Goal: Task Accomplishment & Management: Manage account settings

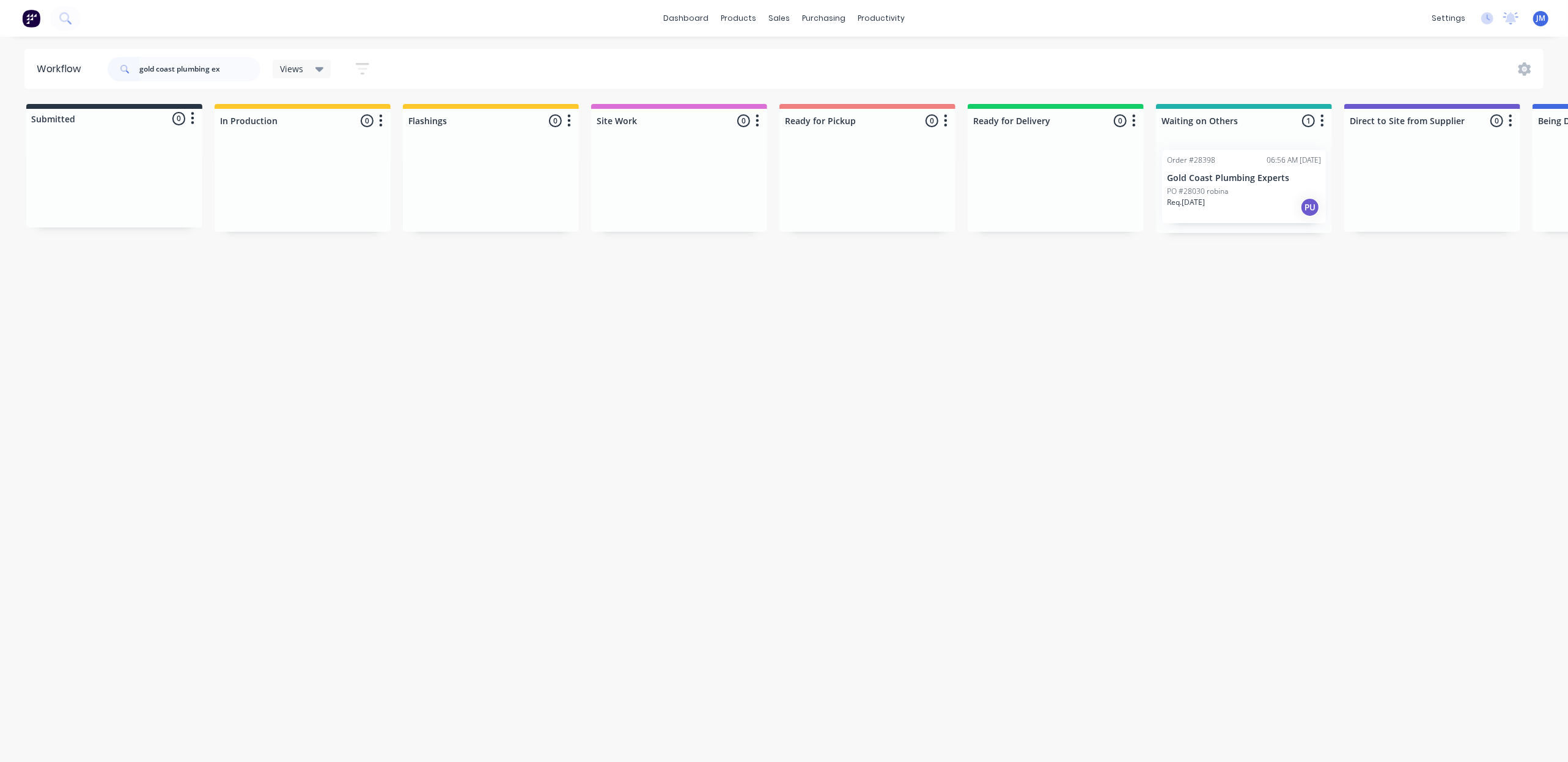
type input "gold coast plumbing ex"
click at [1233, 203] on div "Req. [DATE] PU" at bounding box center [1244, 207] width 154 height 21
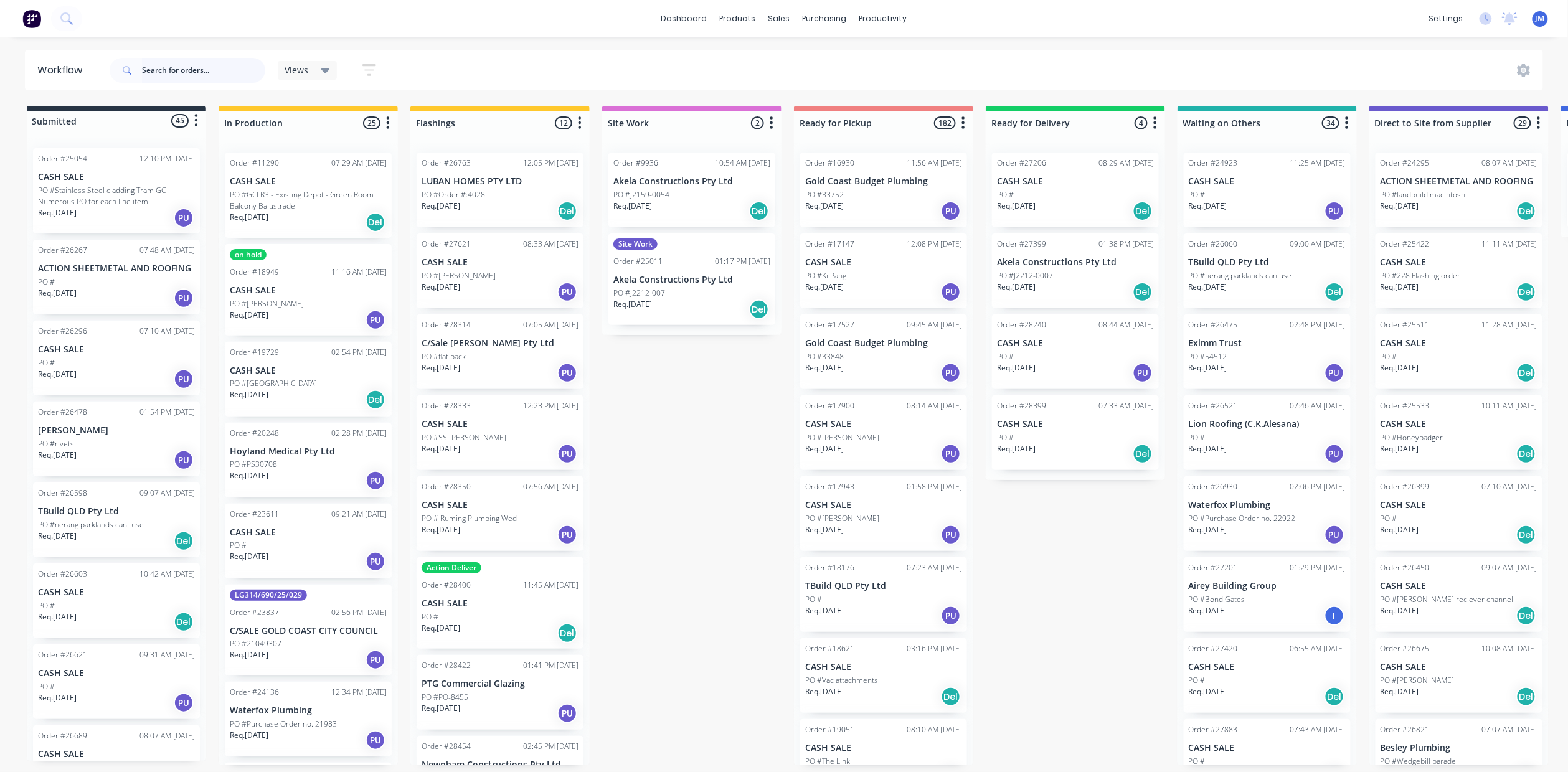
click at [163, 73] on input "text" at bounding box center [204, 70] width 123 height 25
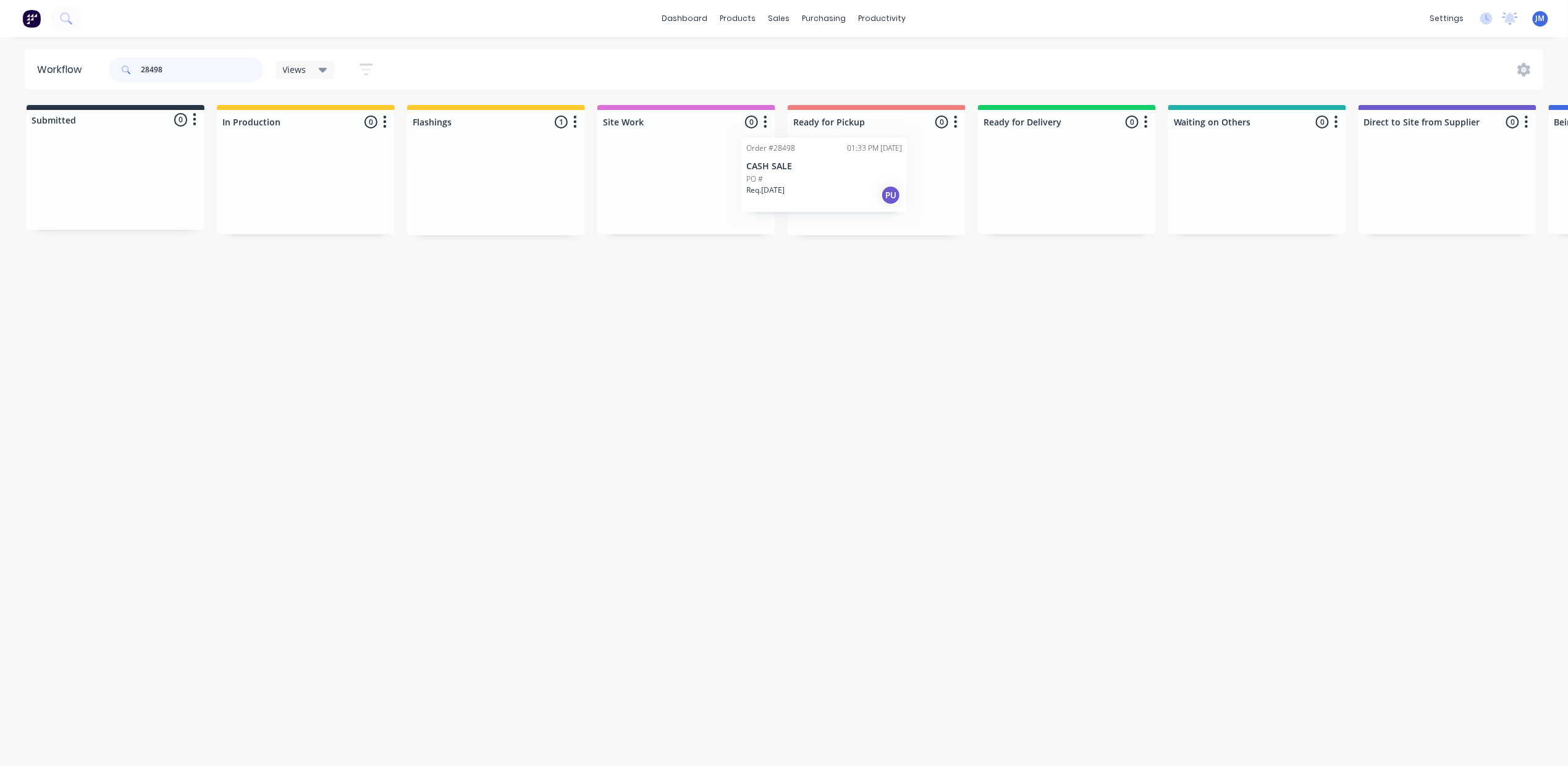
drag, startPoint x: 522, startPoint y: 201, endPoint x: 860, endPoint y: 178, distance: 338.8
click at [858, 185] on div "Submitted 0 Status colour #273444 hex #273444 Save Cancel Summaries Total order…" at bounding box center [1110, 170] width 2240 height 130
click at [905, 295] on div "Mark as Picked Up" at bounding box center [915, 295] width 124 height 25
click at [177, 70] on input "28430" at bounding box center [202, 70] width 122 height 24
drag, startPoint x: 895, startPoint y: 193, endPoint x: 905, endPoint y: 195, distance: 10.2
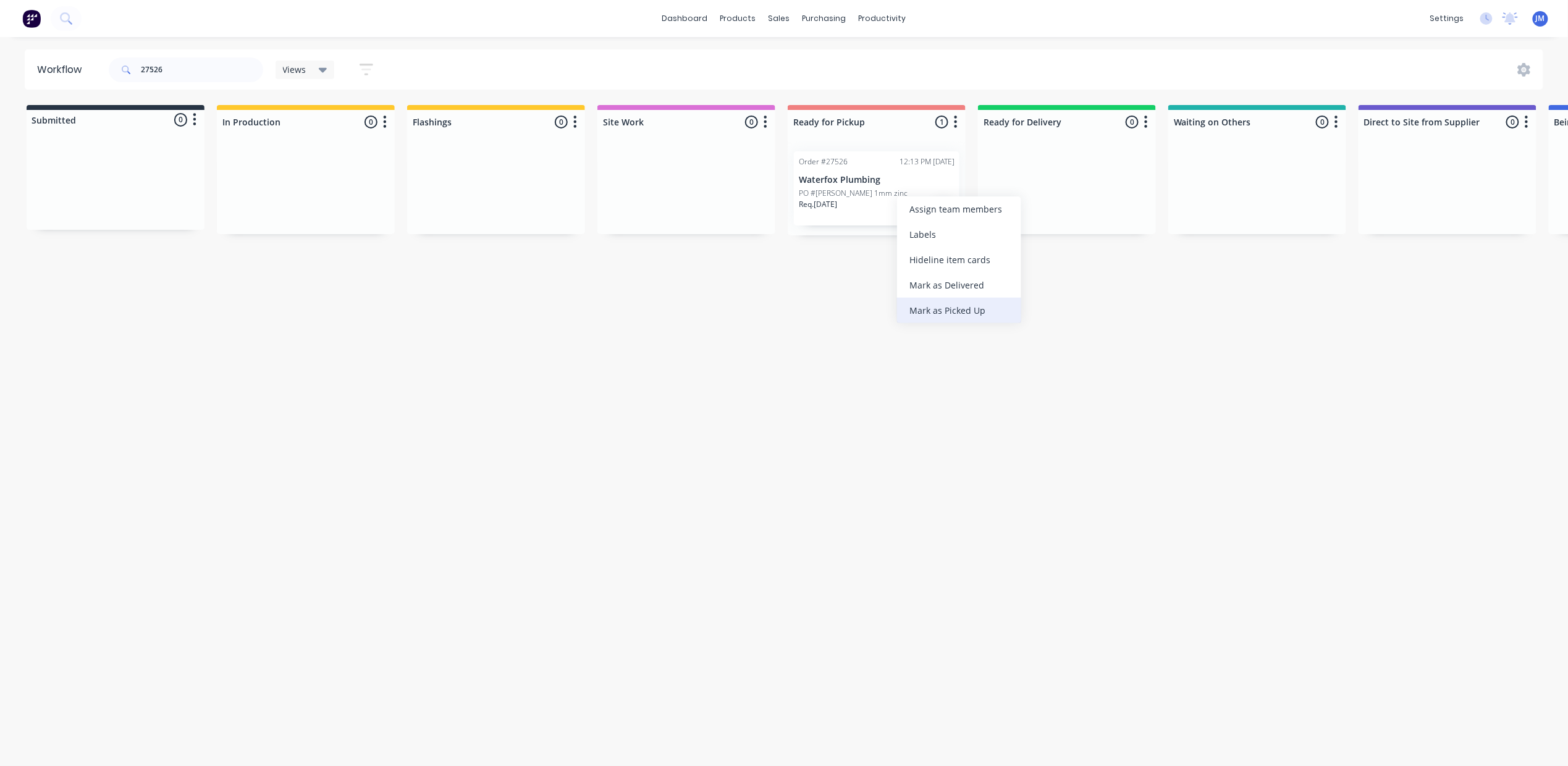
click at [939, 310] on div "Mark as Picked Up" at bounding box center [959, 310] width 124 height 25
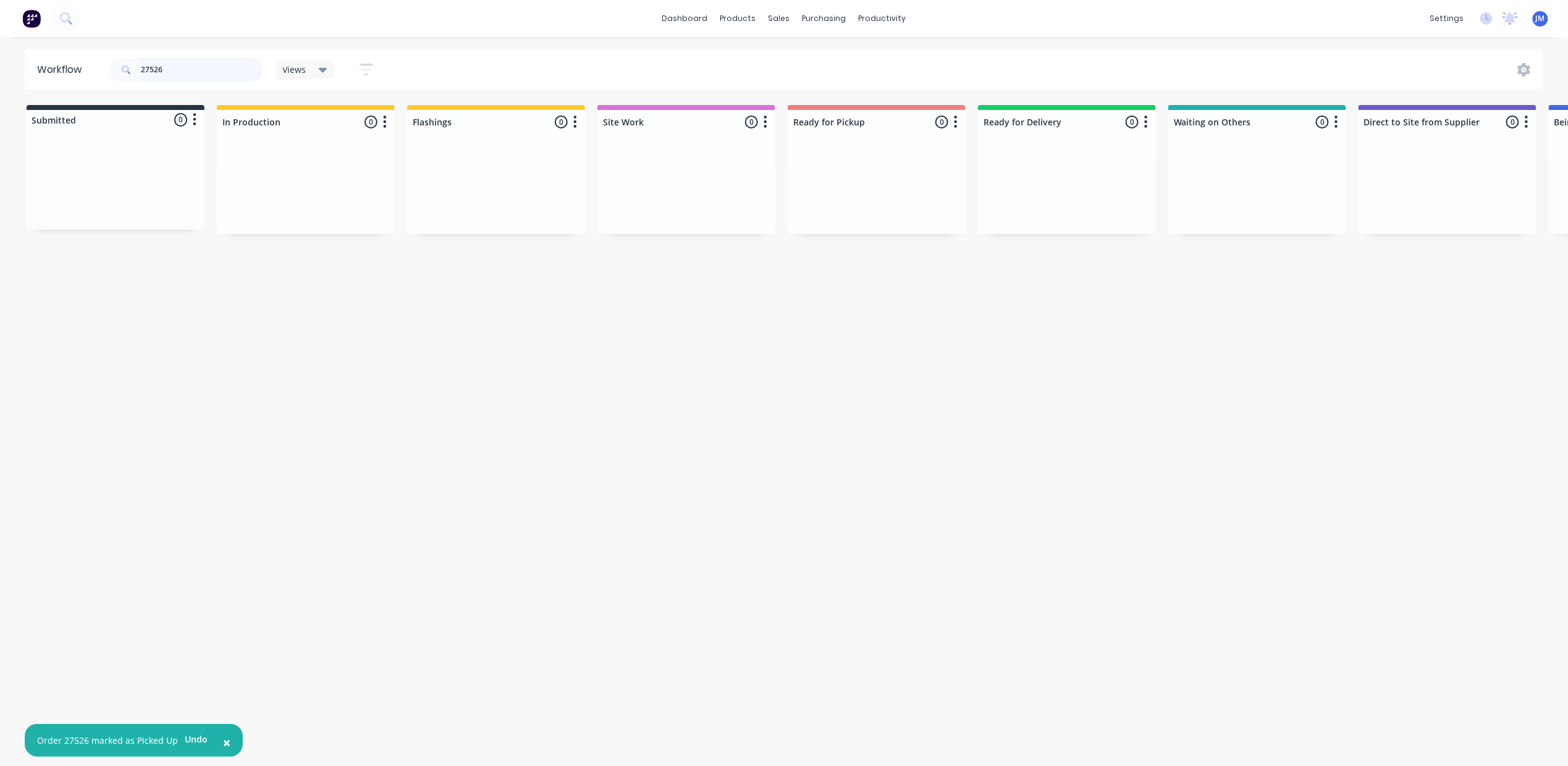
click at [173, 70] on input "27526" at bounding box center [202, 70] width 122 height 24
type input "2"
drag, startPoint x: 364, startPoint y: 183, endPoint x: 888, endPoint y: 172, distance: 524.1
click at [890, 168] on div "Submitted 0 Status colour #273444 hex #273444 Save Cancel Summaries Total order…" at bounding box center [1110, 170] width 2240 height 130
drag, startPoint x: 587, startPoint y: 188, endPoint x: 896, endPoint y: 188, distance: 309.0
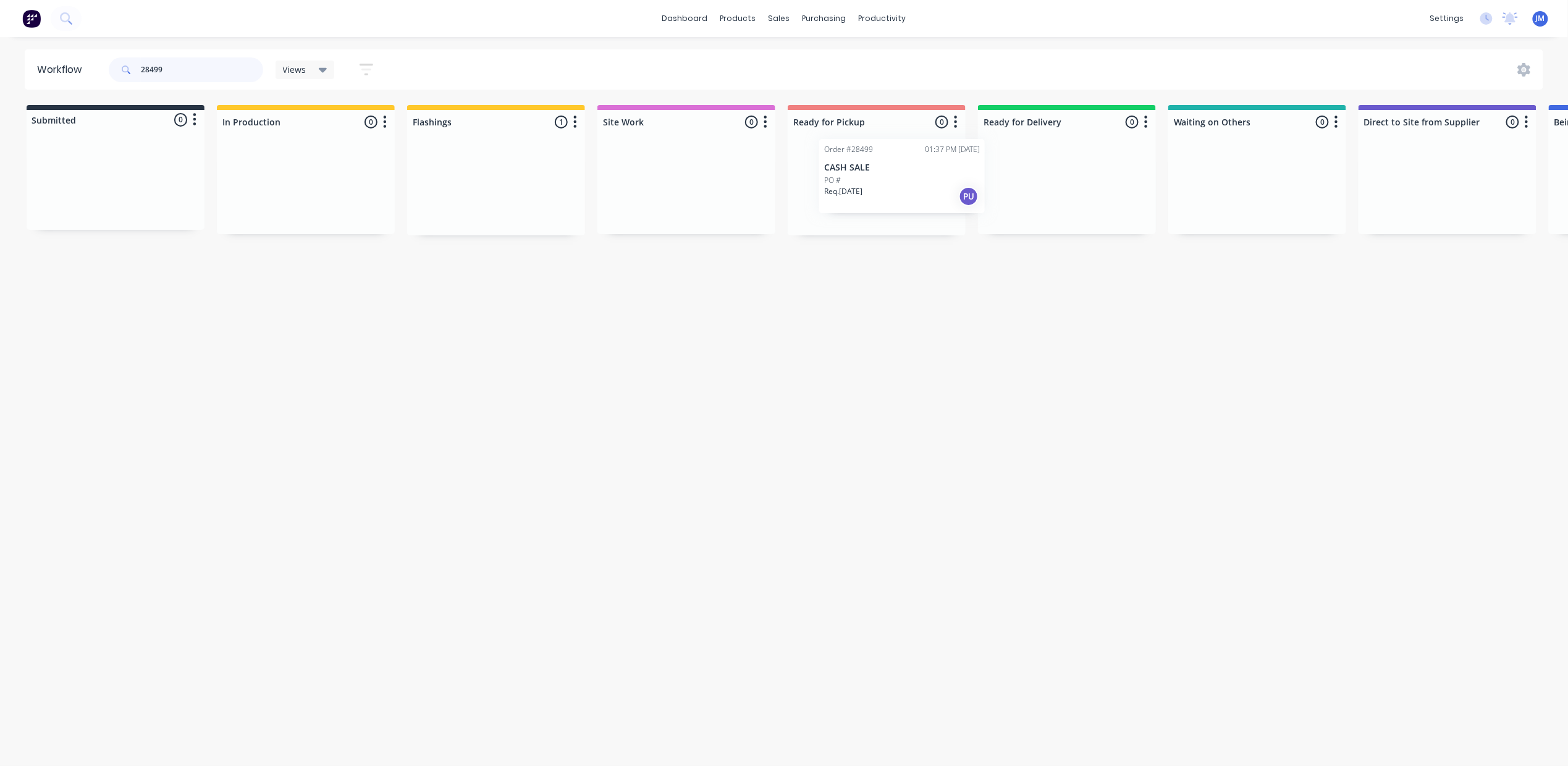
click at [896, 188] on div "Submitted 0 Status colour #273444 hex #273444 Save Cancel Summaries Total order…" at bounding box center [1110, 170] width 2240 height 130
click at [1310, 303] on div "Mark as Picked Up" at bounding box center [1335, 308] width 124 height 25
click at [192, 78] on input "28398" at bounding box center [202, 70] width 122 height 24
type input "28048"
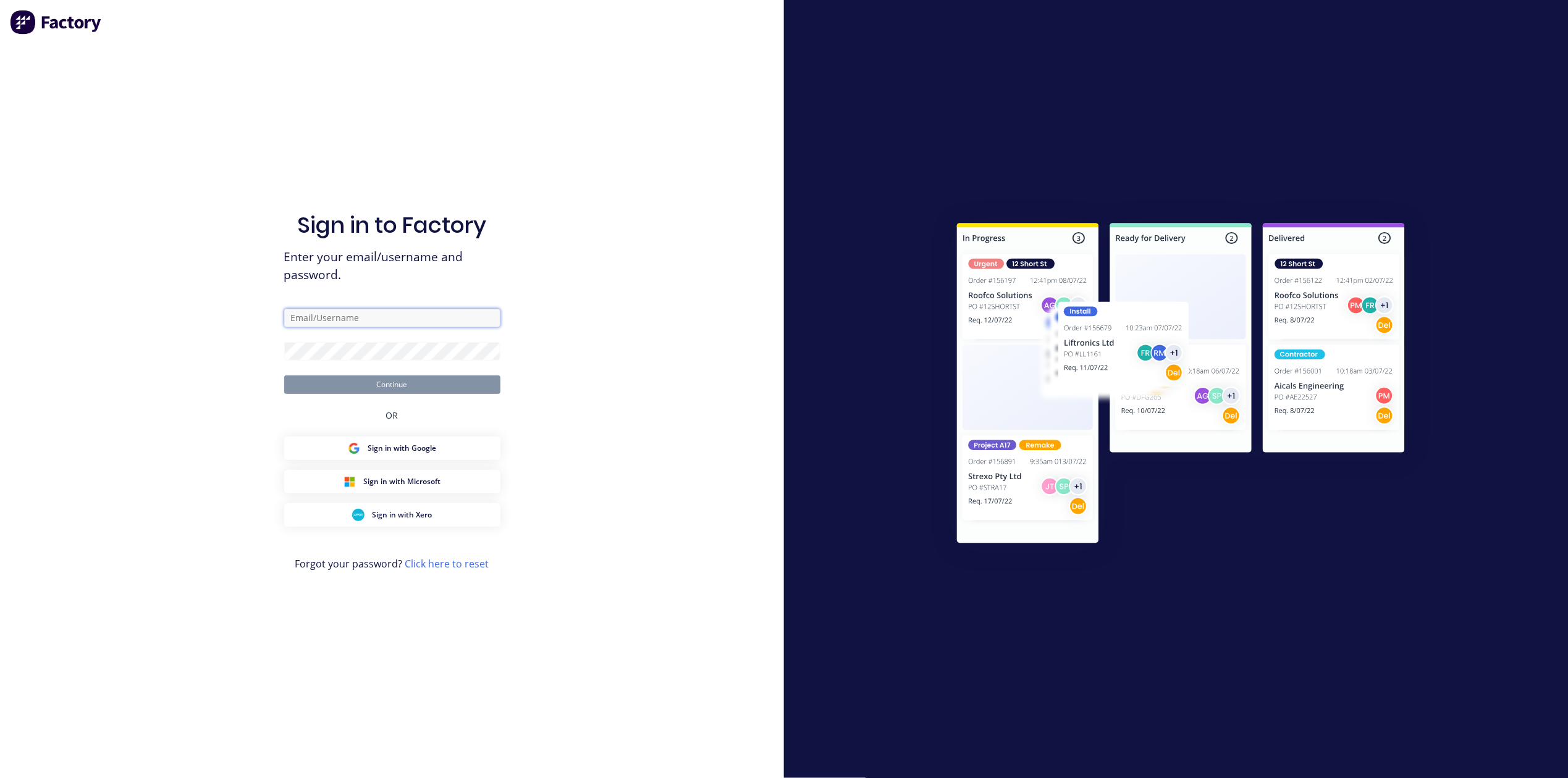
type input "jason.middleton@actionsheetmetal.com"
click at [356, 359] on form "jason.middleton@actionsheetmetal.com Continue" at bounding box center [392, 351] width 216 height 85
click at [346, 384] on button "Continue" at bounding box center [392, 385] width 216 height 19
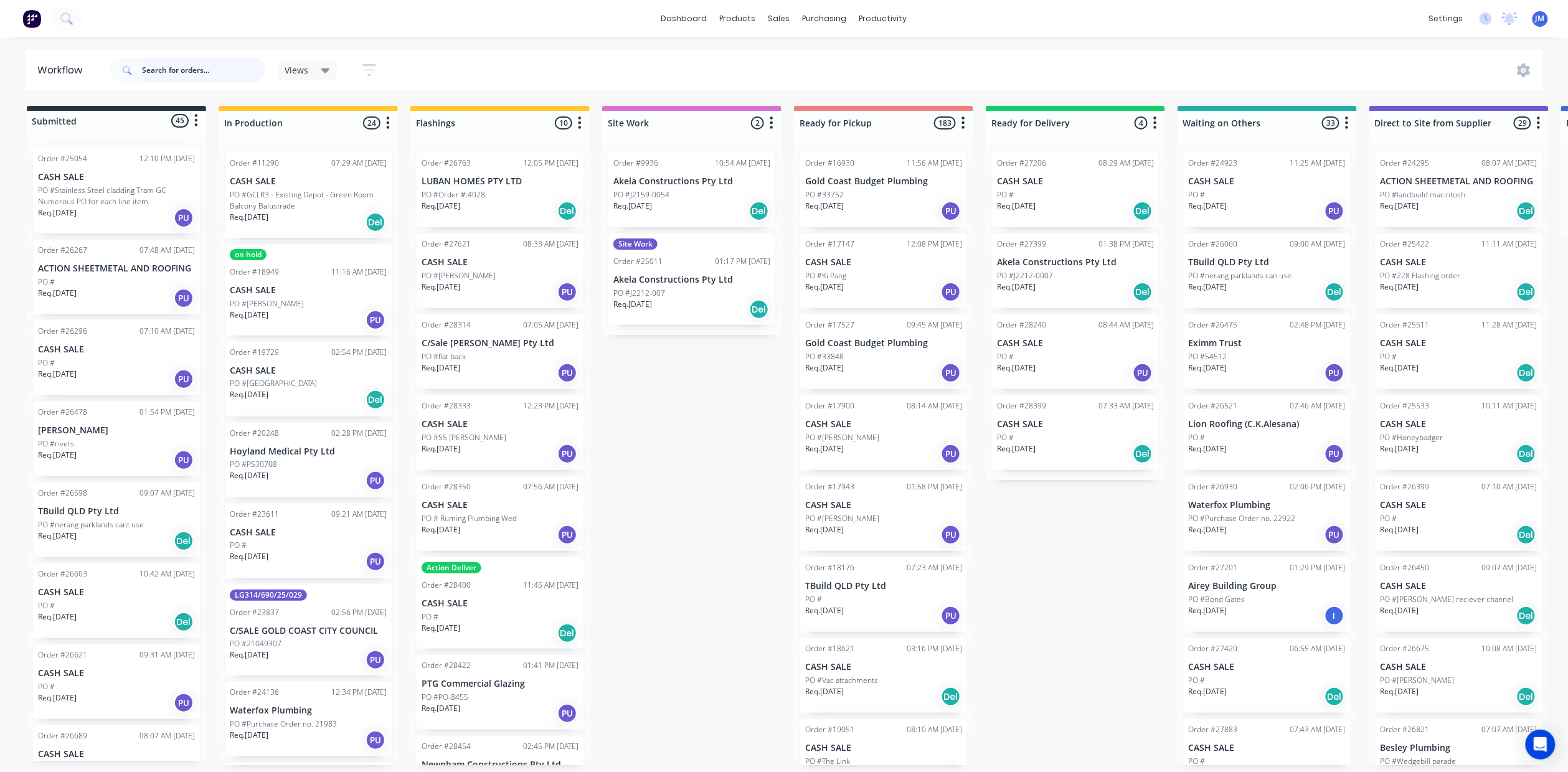
click at [183, 59] on input "text" at bounding box center [204, 70] width 123 height 25
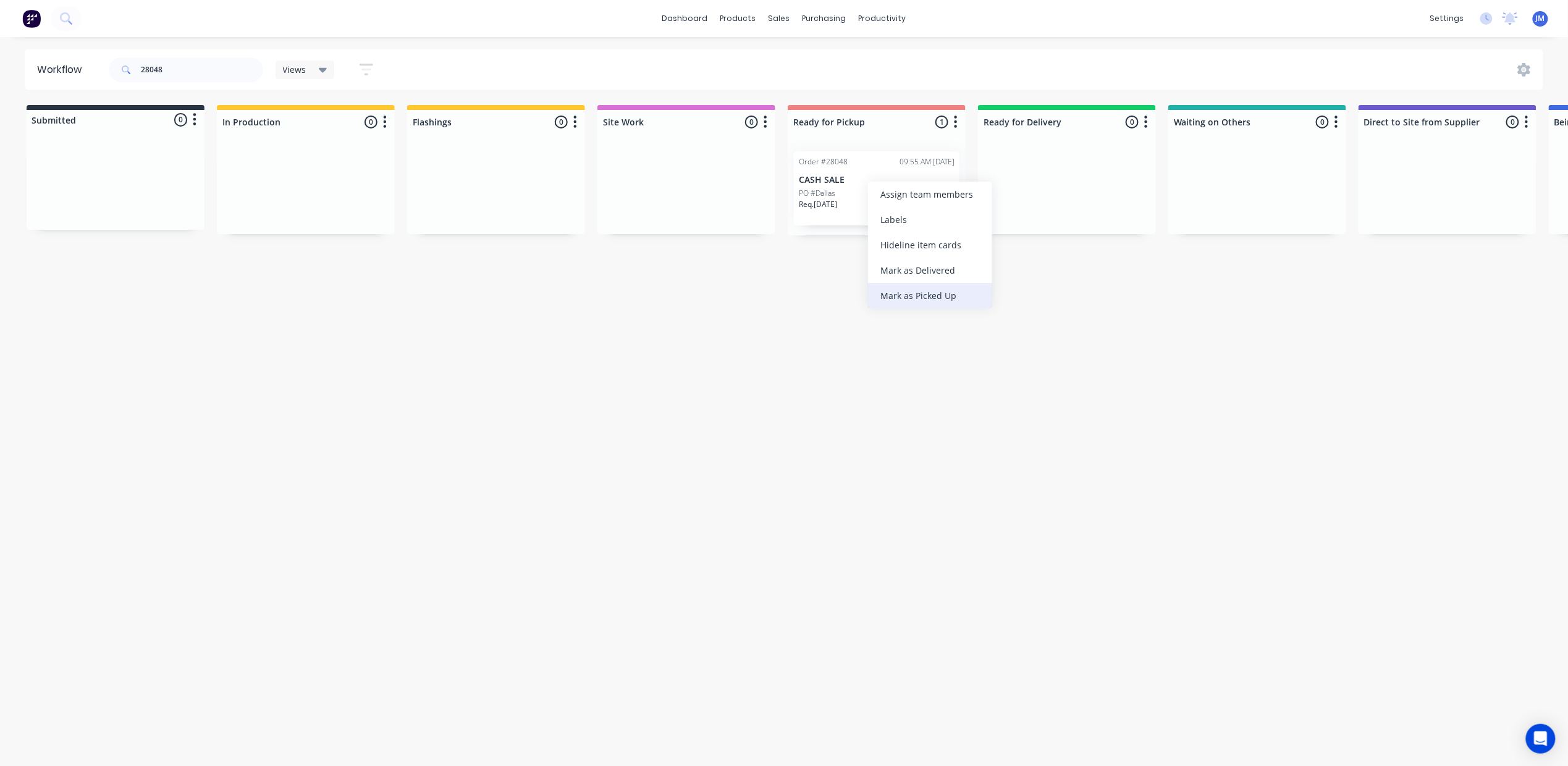
click at [946, 287] on div "Mark as Picked Up" at bounding box center [930, 295] width 124 height 25
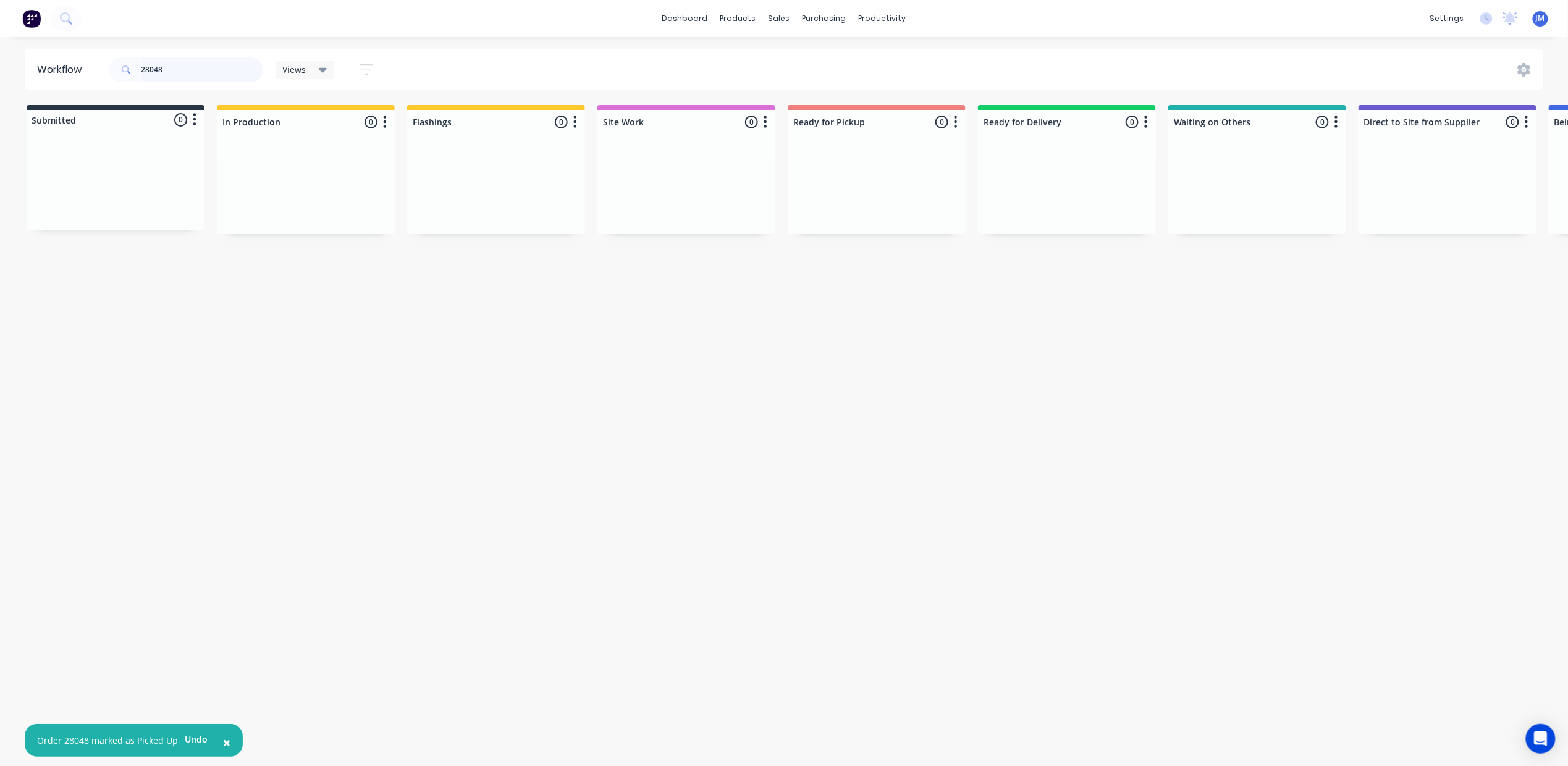
click at [211, 68] on input "28048" at bounding box center [202, 70] width 122 height 24
type input "2"
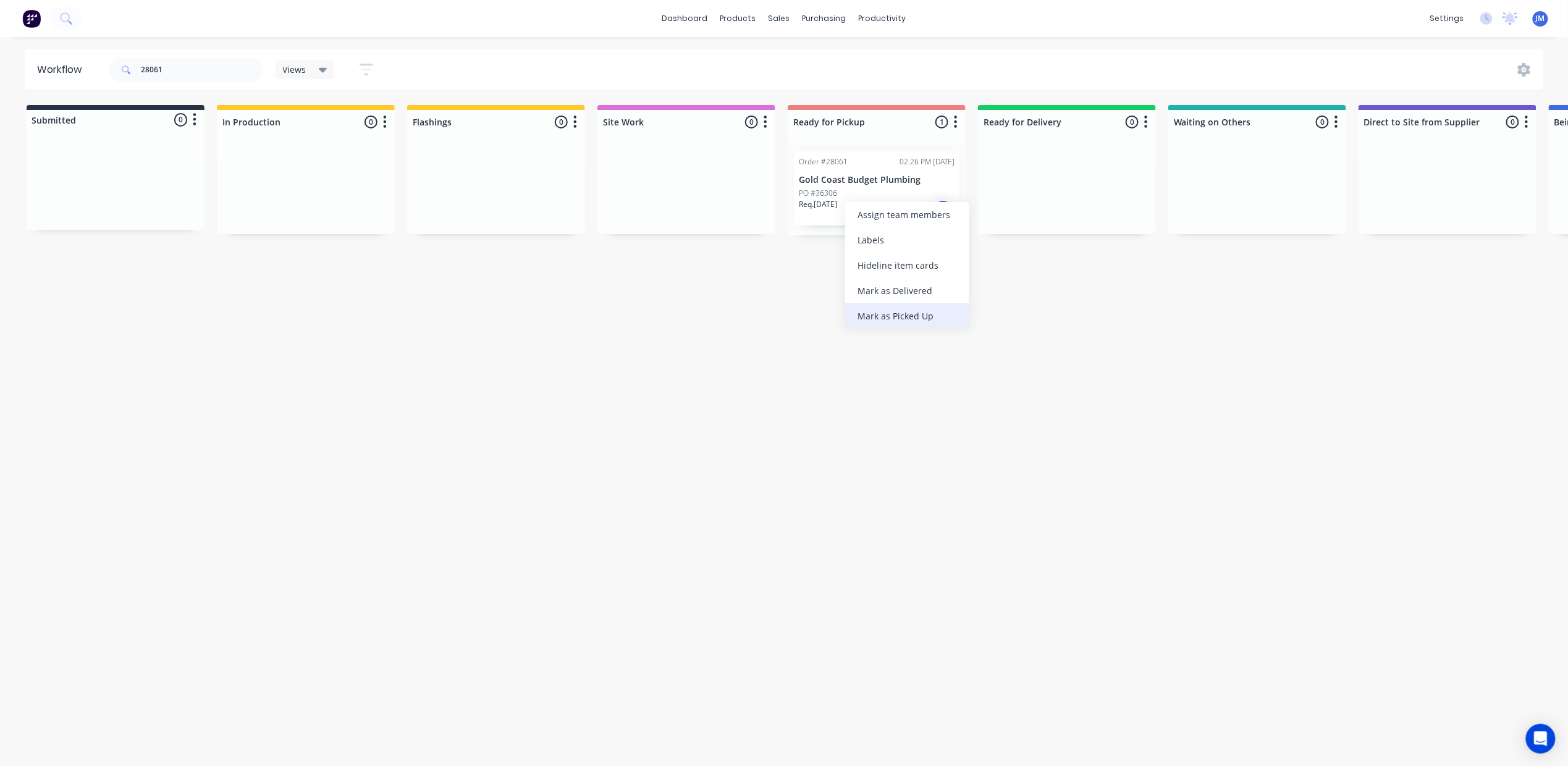
click at [916, 304] on div "Mark as Picked Up" at bounding box center [907, 315] width 124 height 25
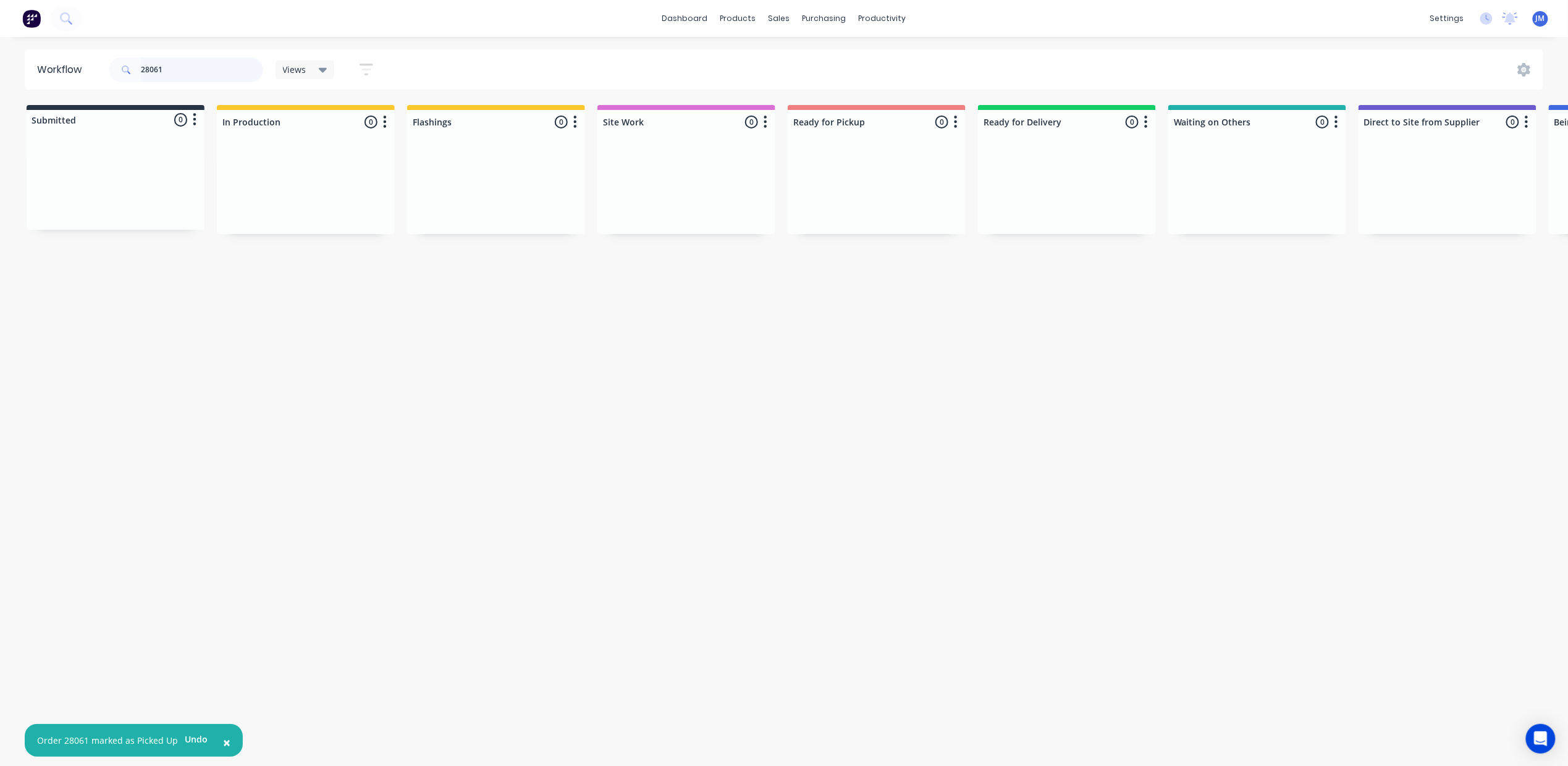
click at [176, 72] on input "28061" at bounding box center [202, 70] width 122 height 24
type input "2"
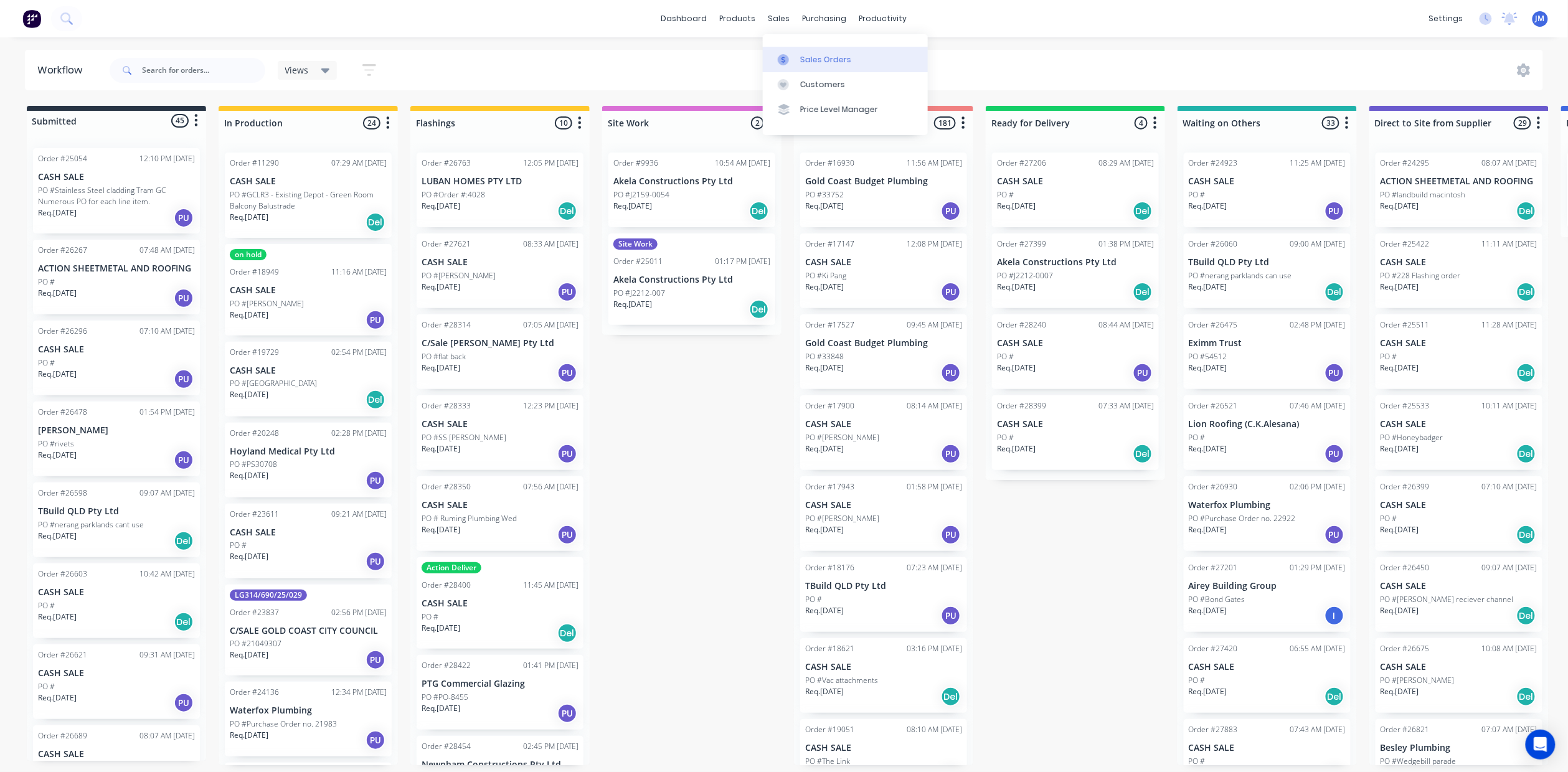
click at [797, 59] on link "Sales Orders" at bounding box center [845, 59] width 165 height 25
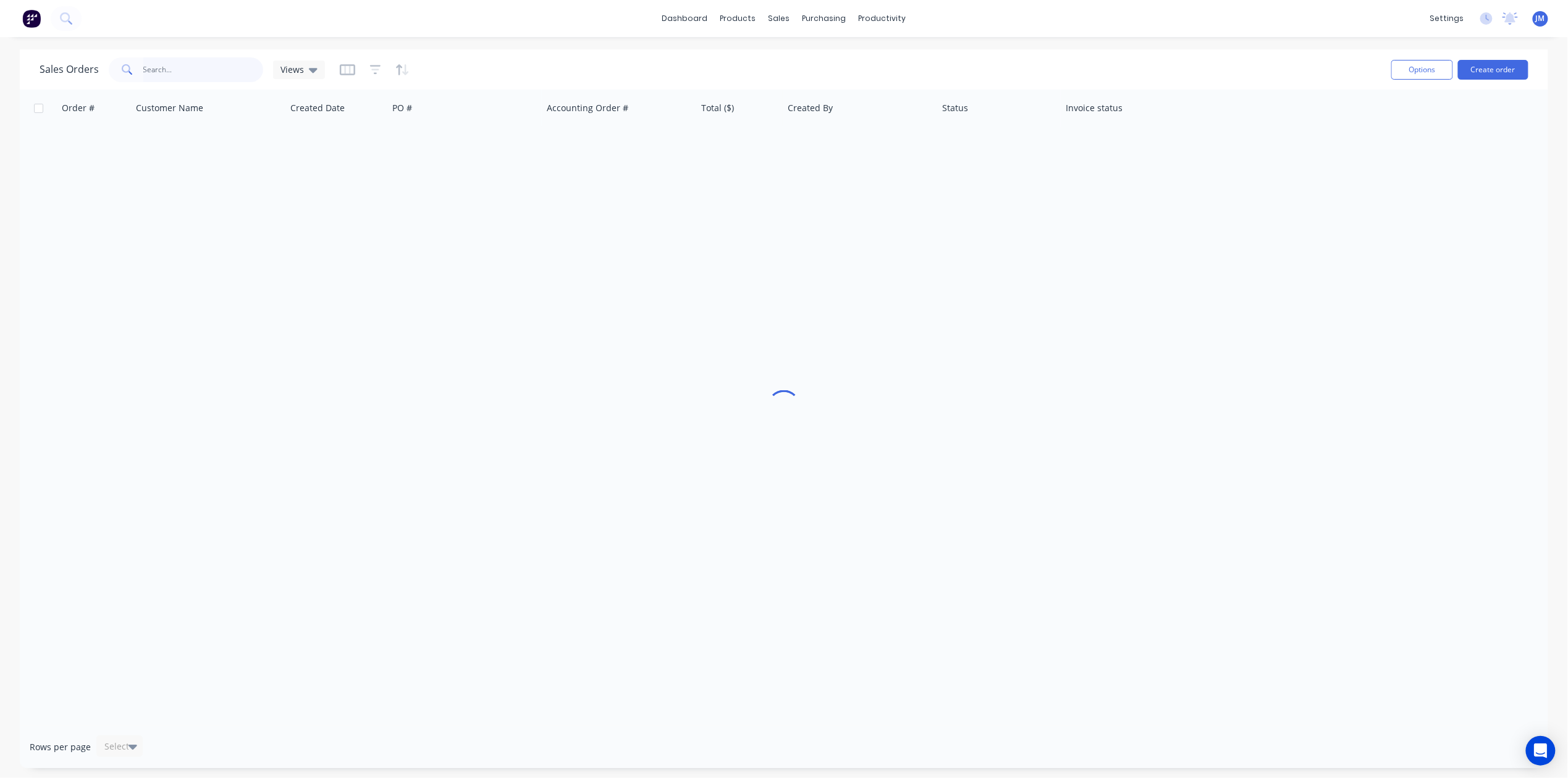
click at [213, 72] on input "text" at bounding box center [203, 70] width 121 height 24
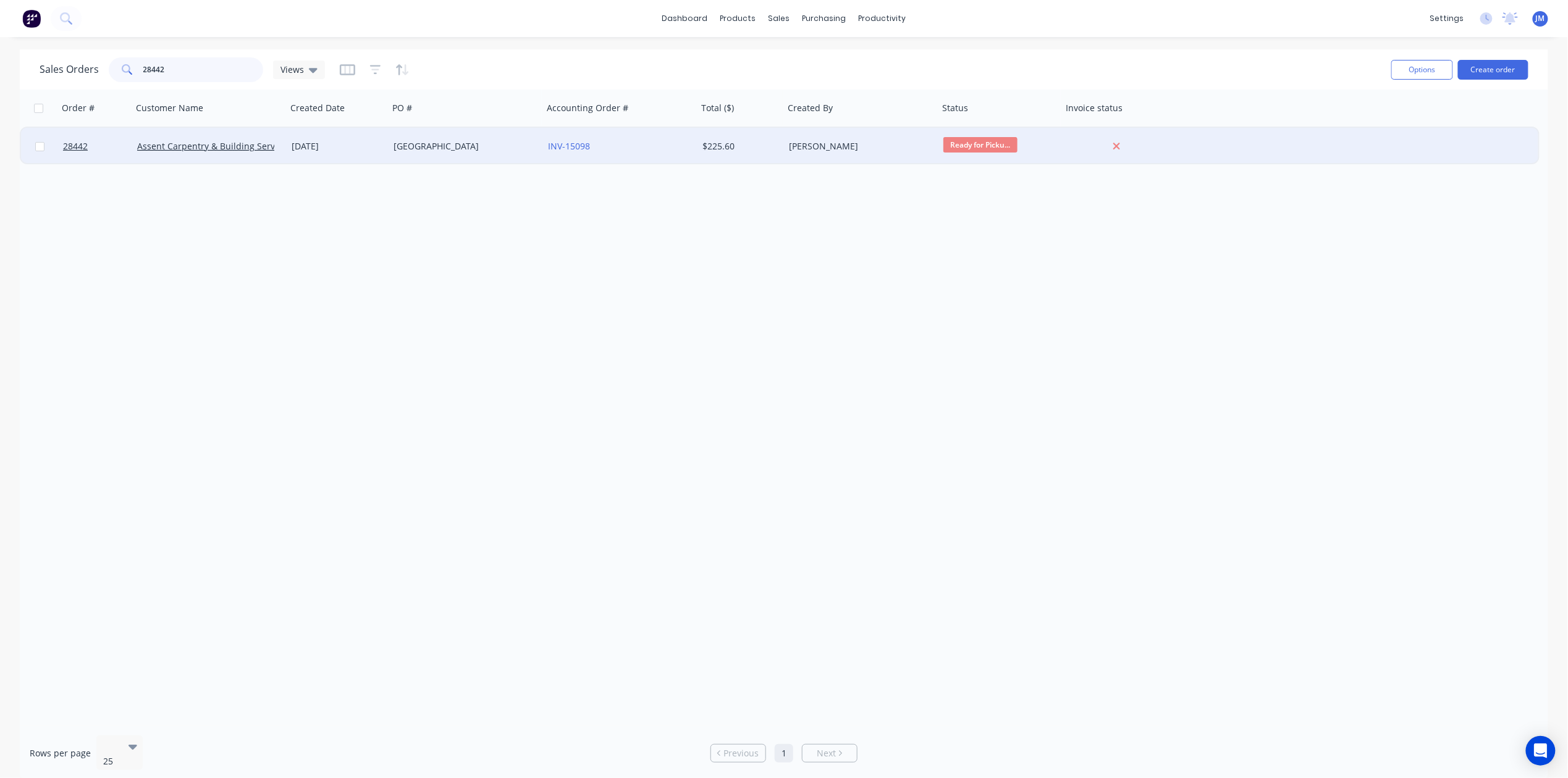
type input "28442"
click at [663, 142] on div "INV-15098" at bounding box center [617, 146] width 137 height 12
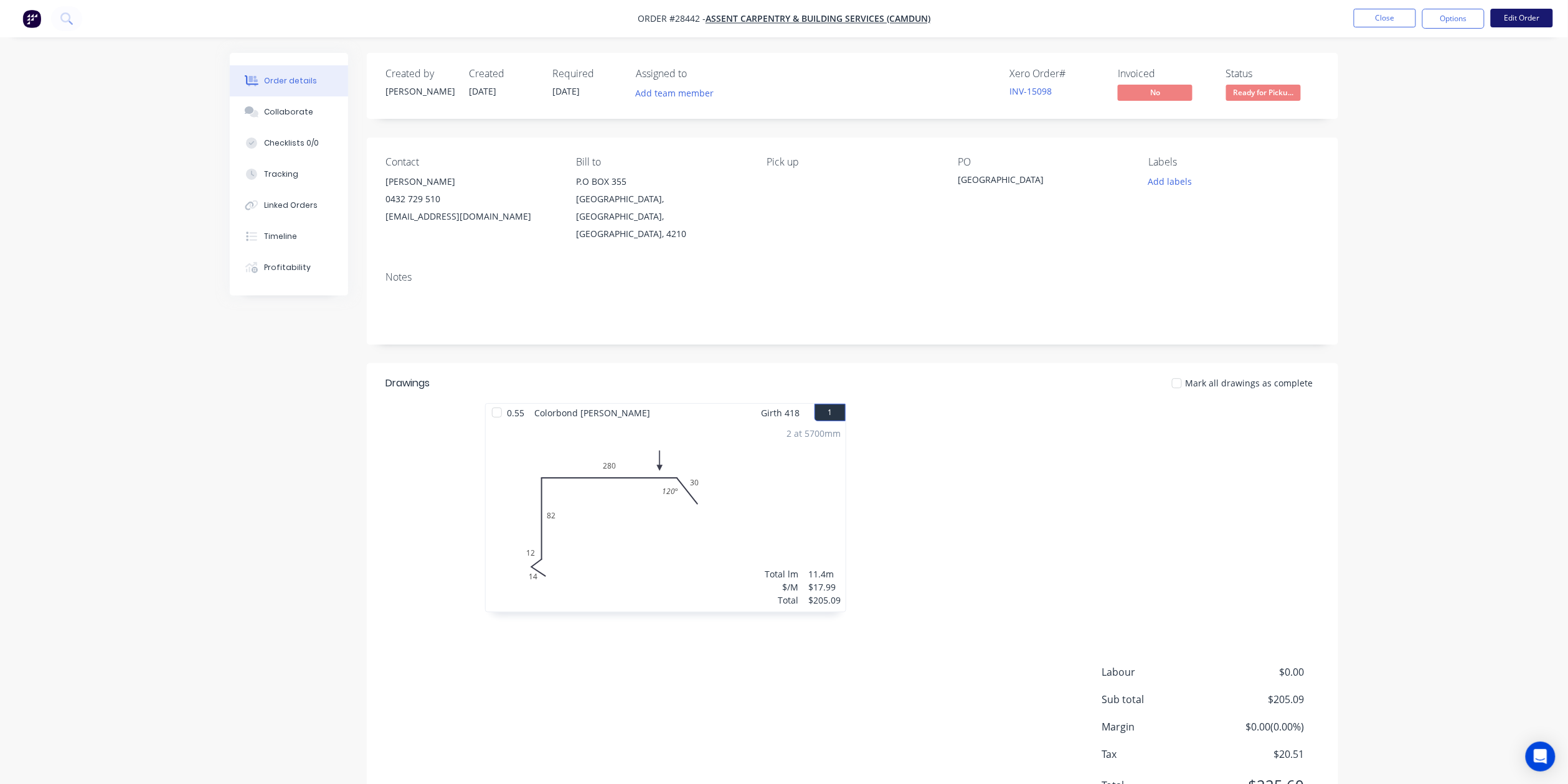
click at [1505, 17] on button "Edit Order" at bounding box center [1522, 18] width 62 height 19
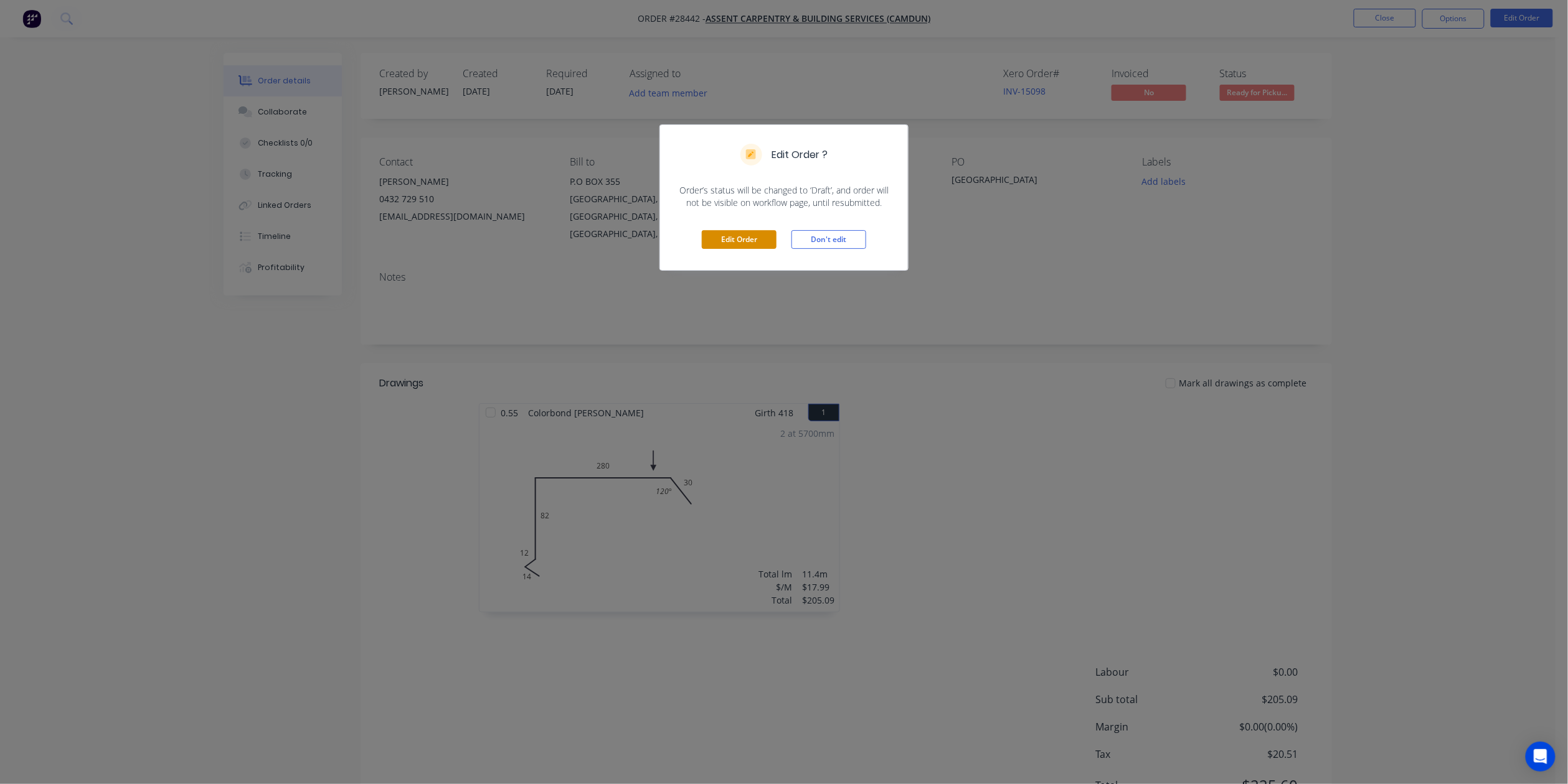
click at [721, 237] on button "Edit Order" at bounding box center [739, 240] width 75 height 19
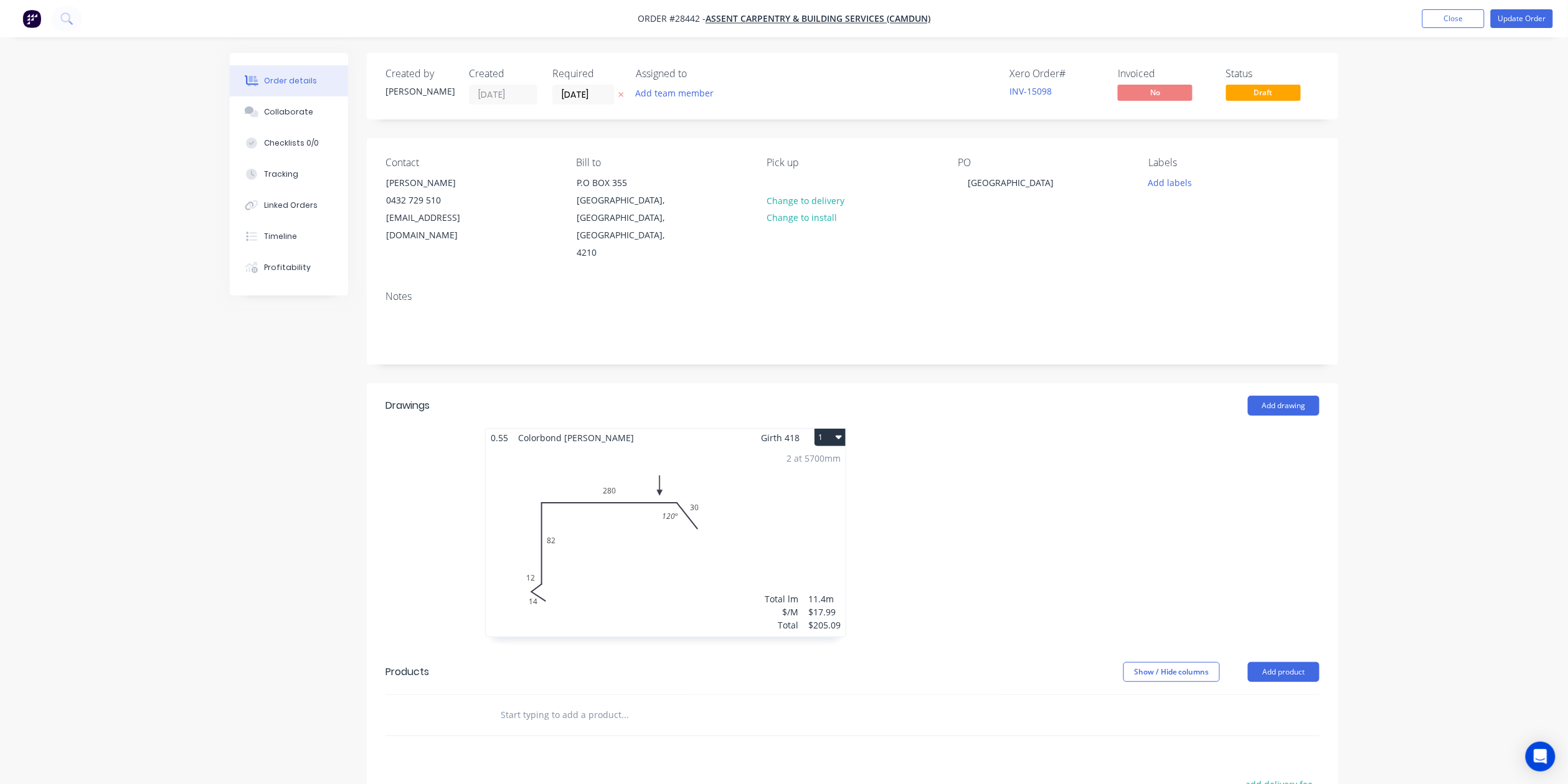
click at [748, 504] on div "2 at 5700mm Total lm $/M Total 11.4m $17.99 $205.09" at bounding box center [666, 541] width 360 height 190
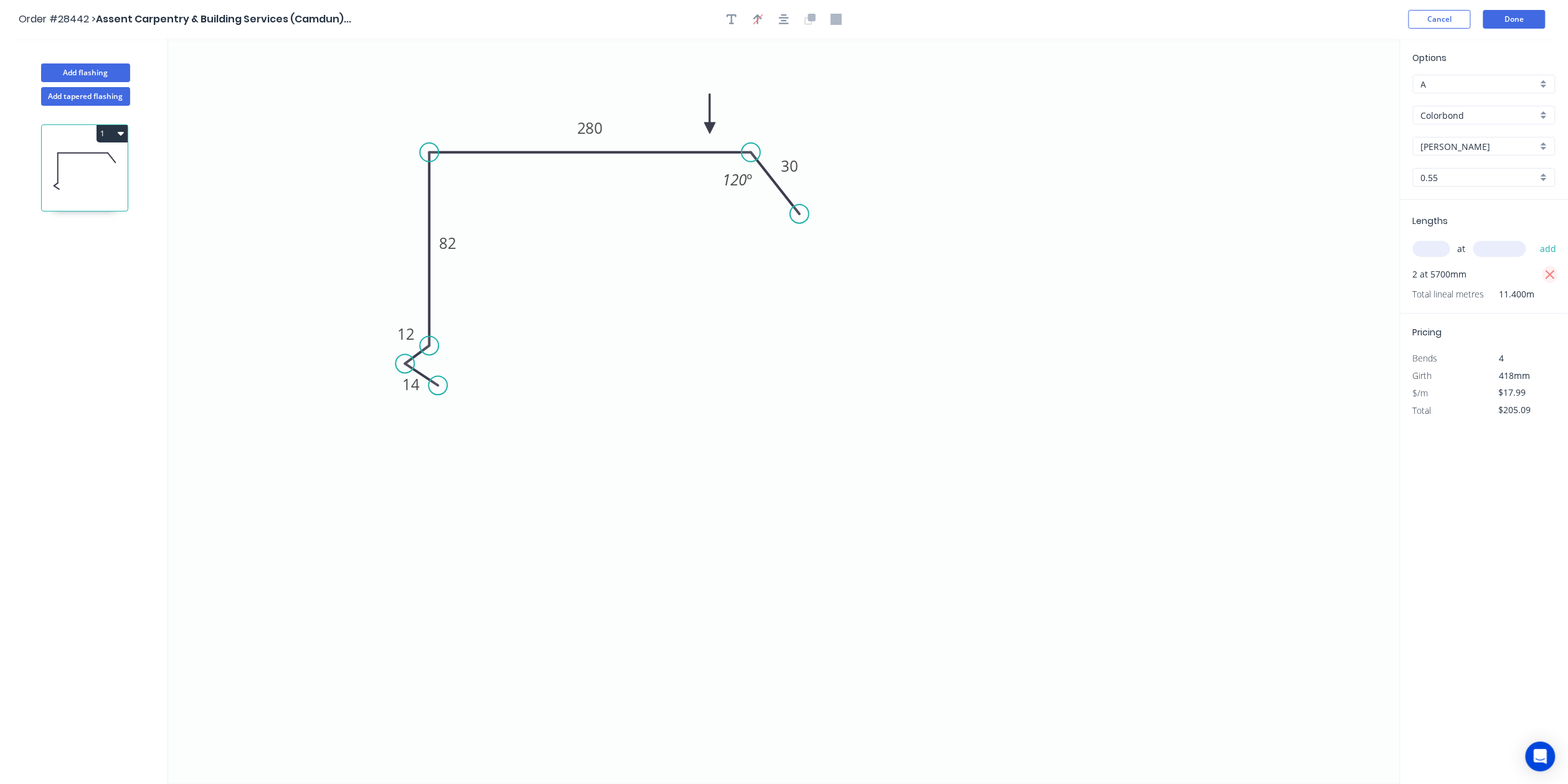
drag, startPoint x: 1552, startPoint y: 274, endPoint x: 1472, endPoint y: 250, distance: 83.5
click at [1553, 274] on icon "button" at bounding box center [1550, 275] width 11 height 15
type input "$0.00"
drag, startPoint x: 1440, startPoint y: 244, endPoint x: 1442, endPoint y: 252, distance: 8.2
click at [1440, 246] on input "text" at bounding box center [1432, 249] width 38 height 16
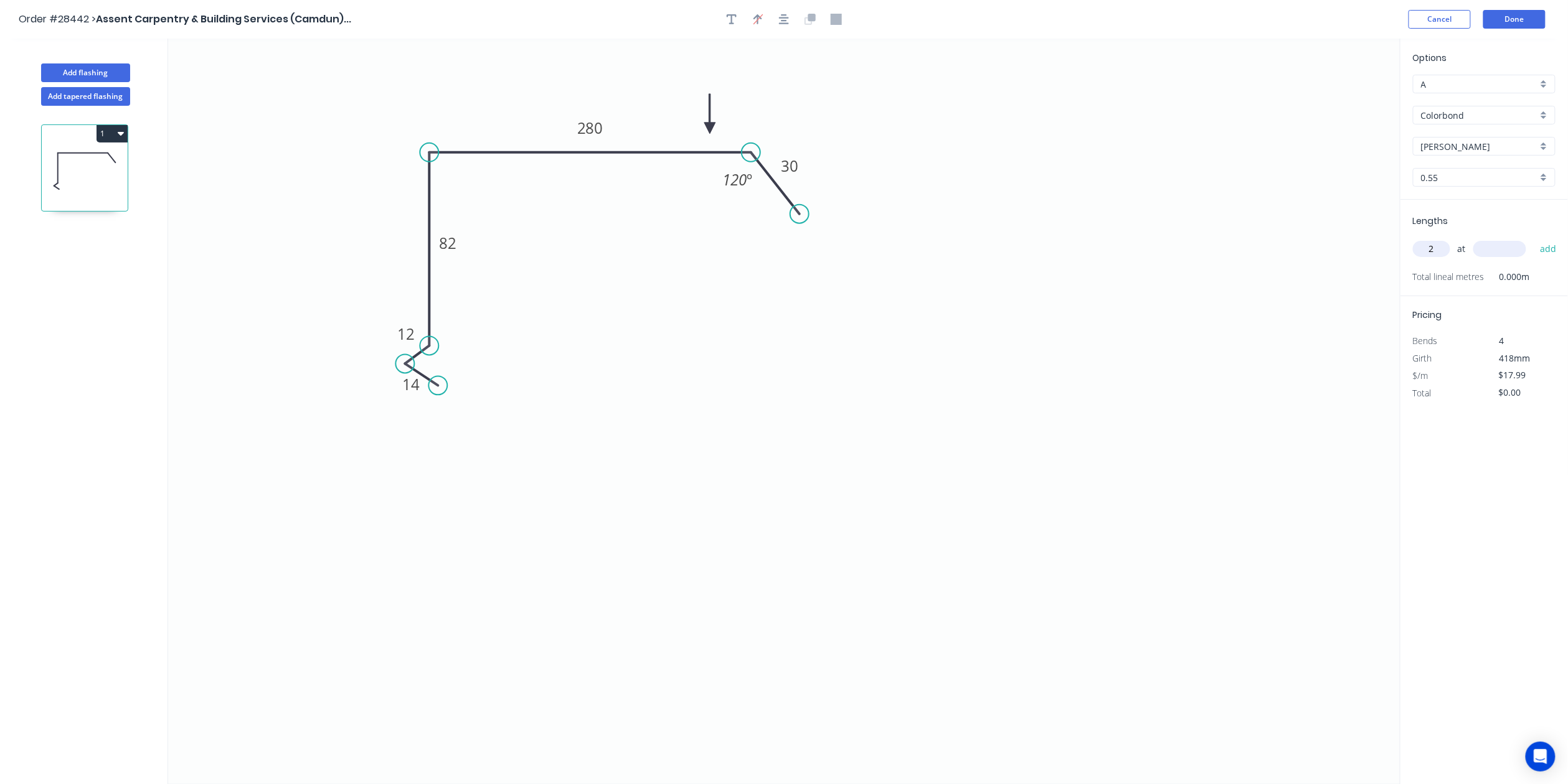
type input "2"
click at [1497, 245] on input "text" at bounding box center [1499, 249] width 53 height 16
type input "3700"
drag, startPoint x: 1549, startPoint y: 246, endPoint x: 1561, endPoint y: 214, distance: 34.2
click at [1550, 247] on button "add" at bounding box center [1548, 248] width 29 height 21
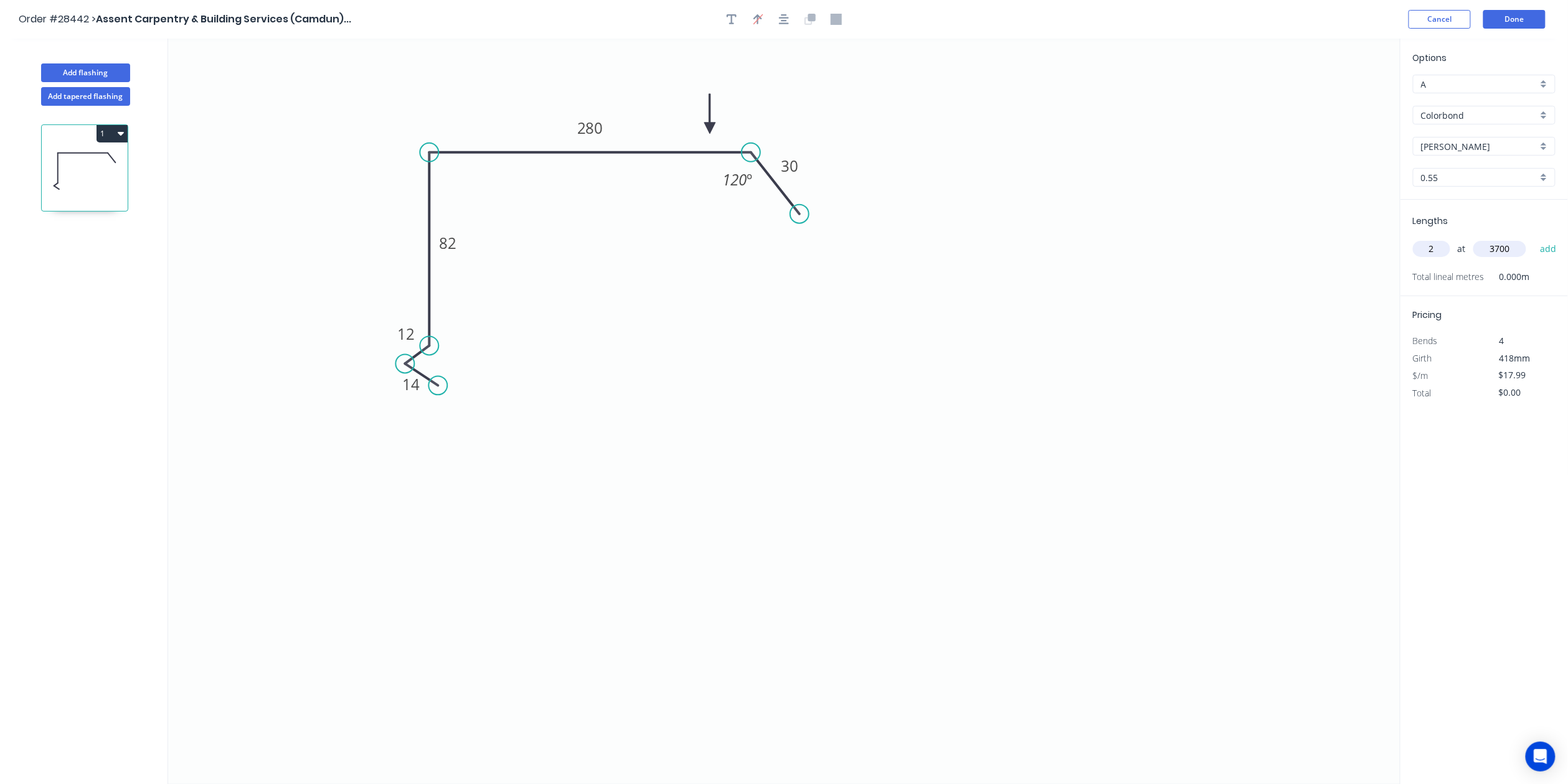
type input "$133.13"
click at [1518, 18] on button "Done" at bounding box center [1514, 20] width 62 height 19
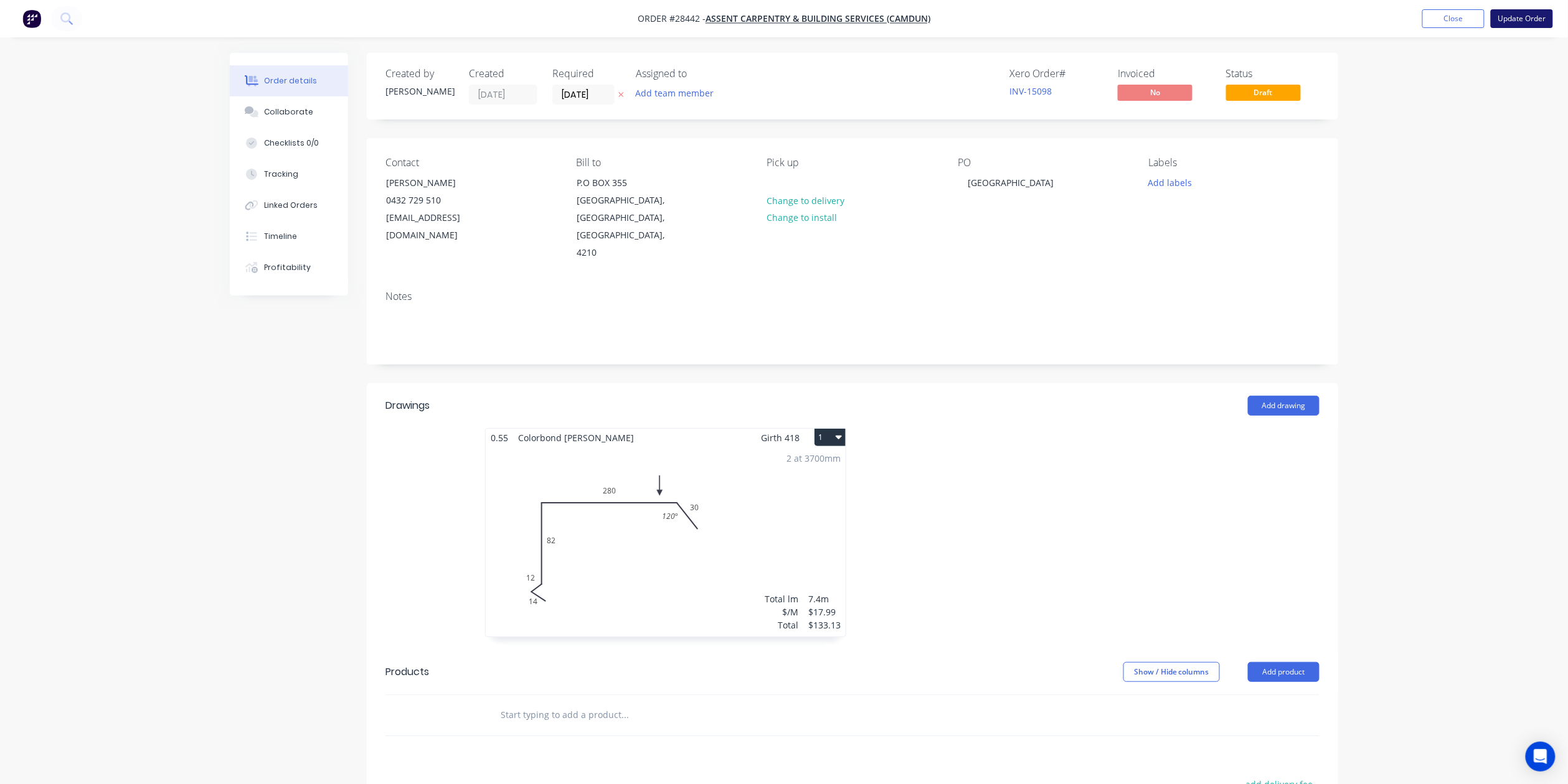
click at [1543, 20] on button "Update Order" at bounding box center [1522, 19] width 62 height 19
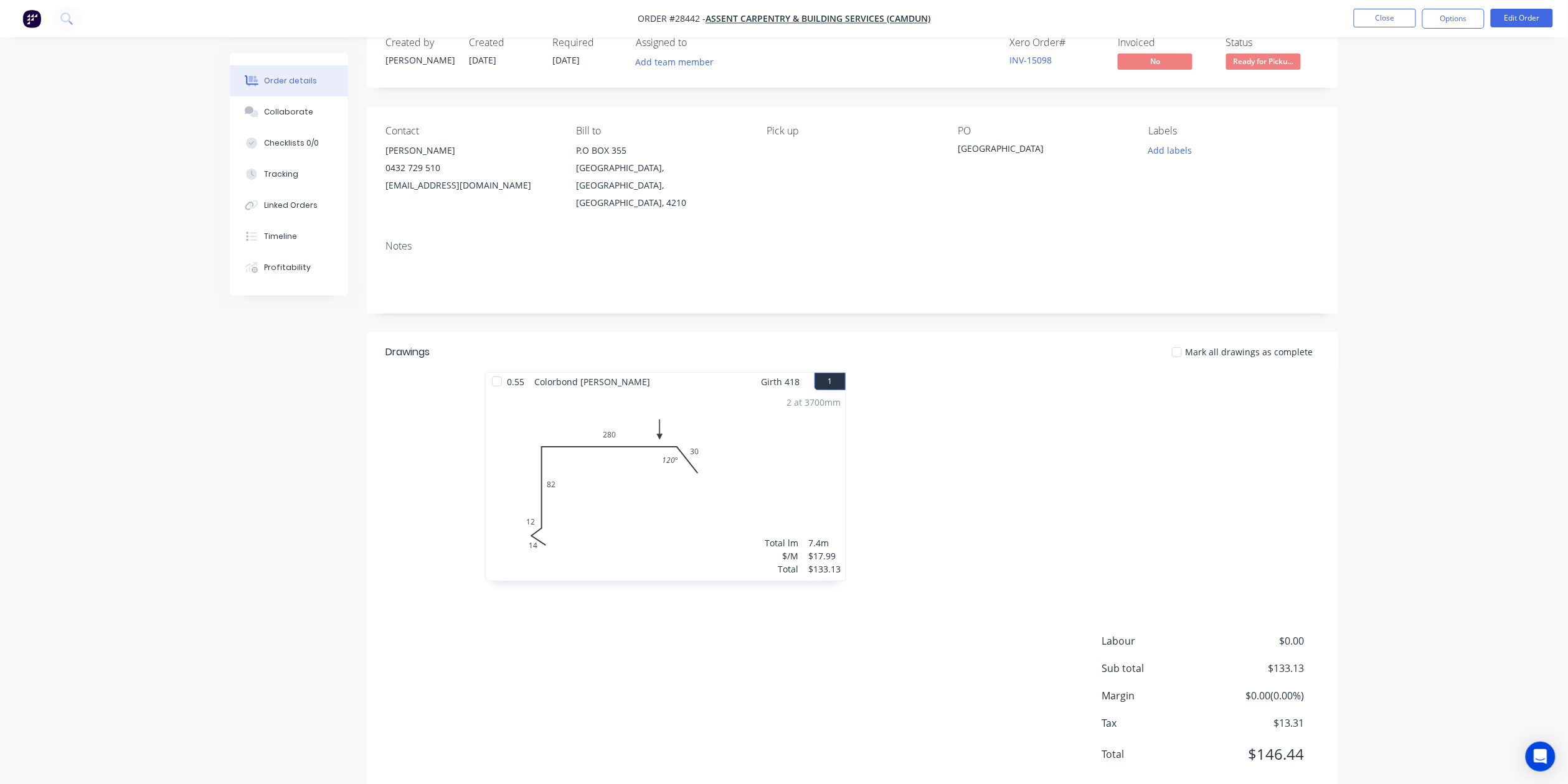
scroll to position [46, 0]
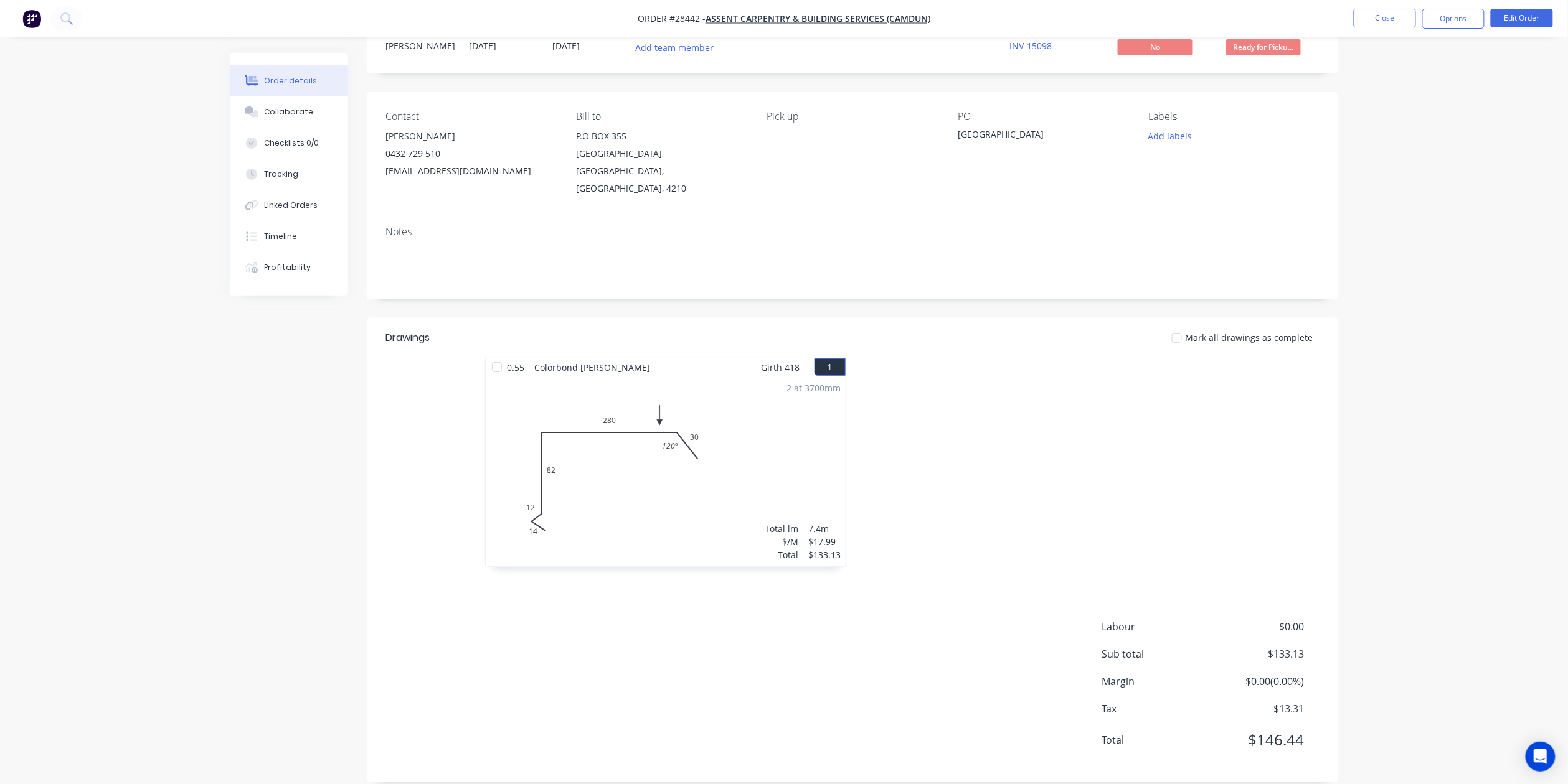
click at [1278, 42] on span "Ready for Picku..." at bounding box center [1263, 46] width 75 height 15
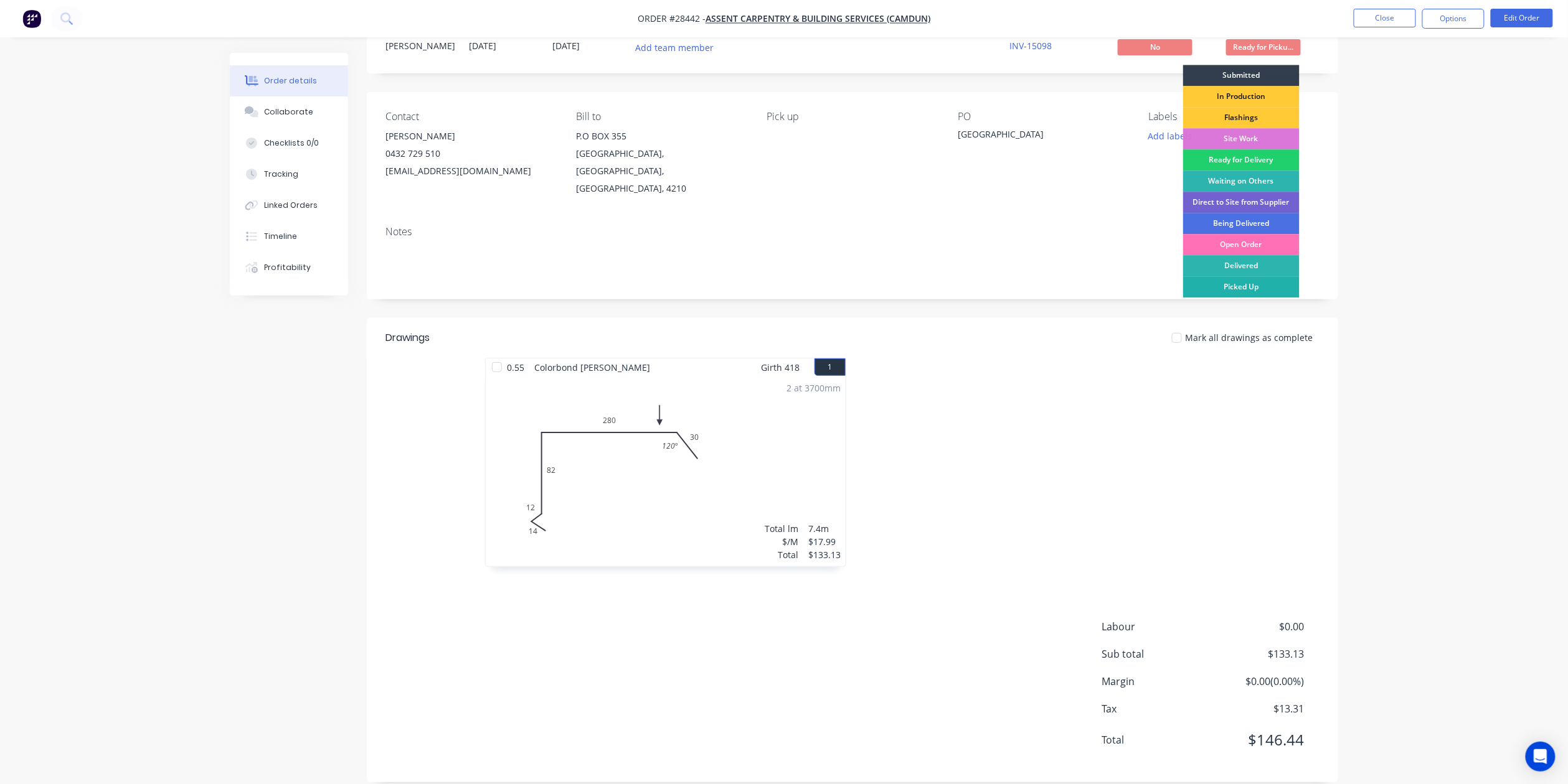
click at [1267, 282] on div "Picked Up" at bounding box center [1241, 287] width 117 height 21
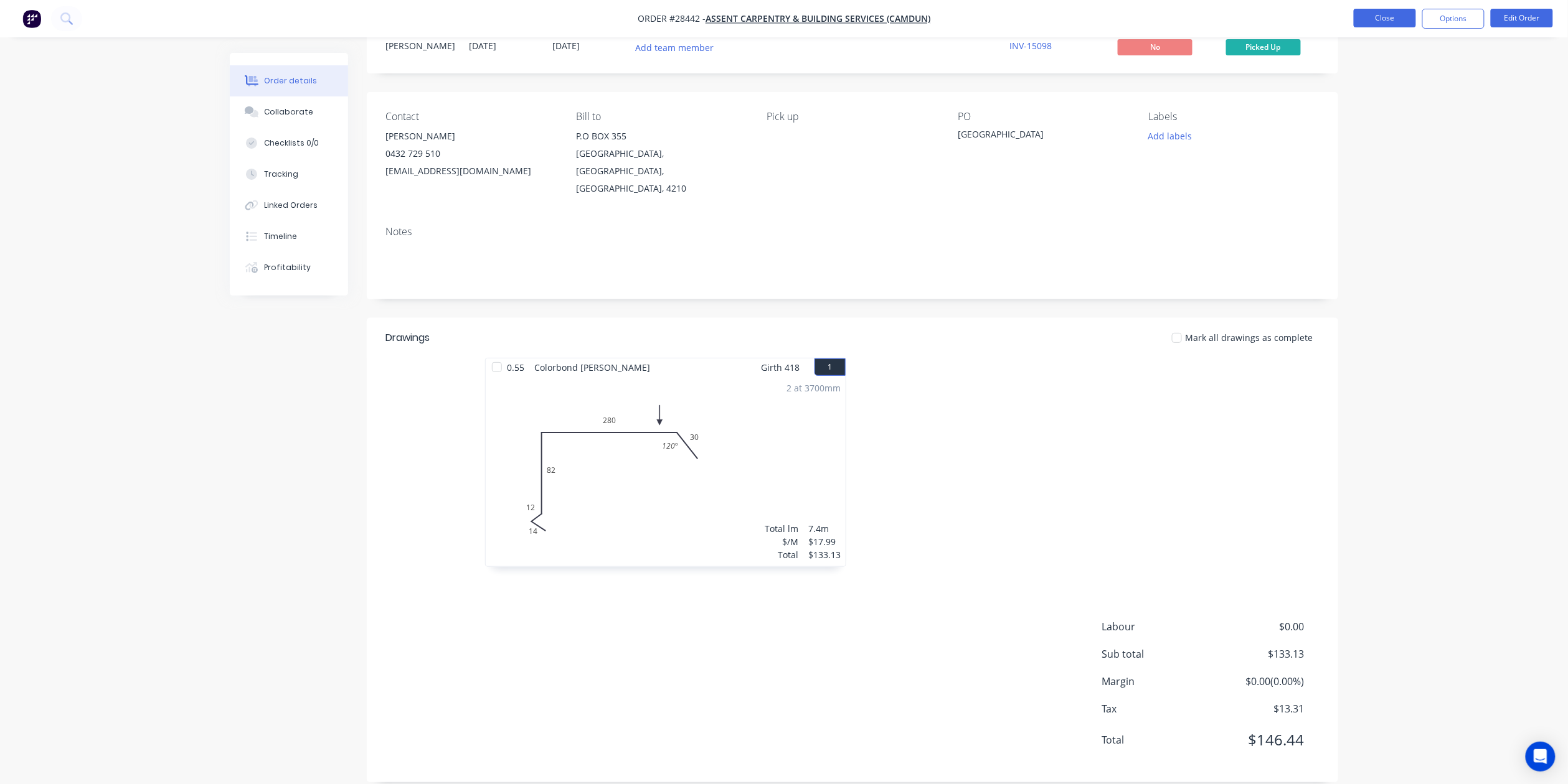
click at [1391, 23] on button "Close" at bounding box center [1385, 18] width 62 height 19
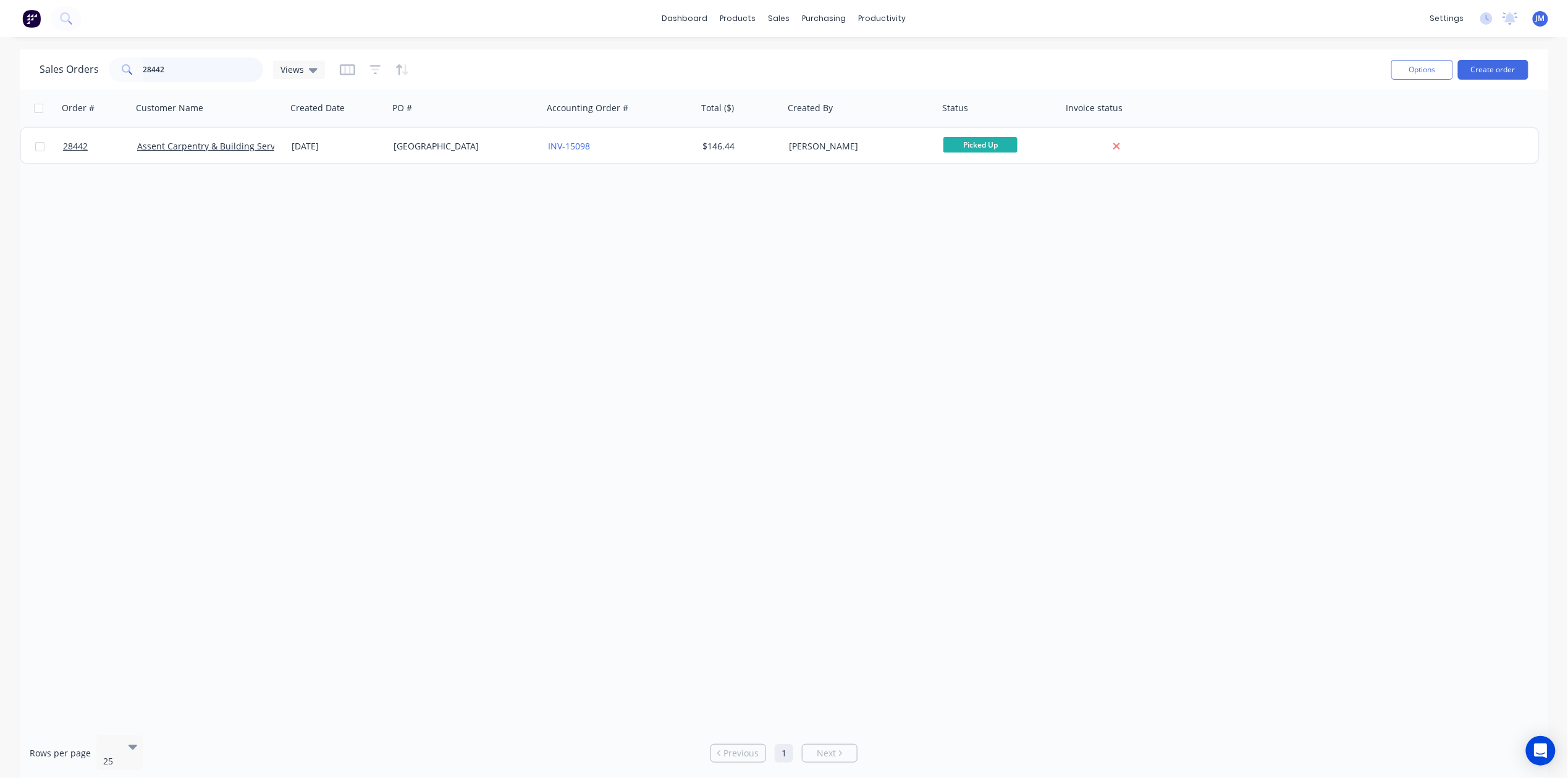
click at [196, 78] on input "28442" at bounding box center [203, 70] width 121 height 24
type input "2"
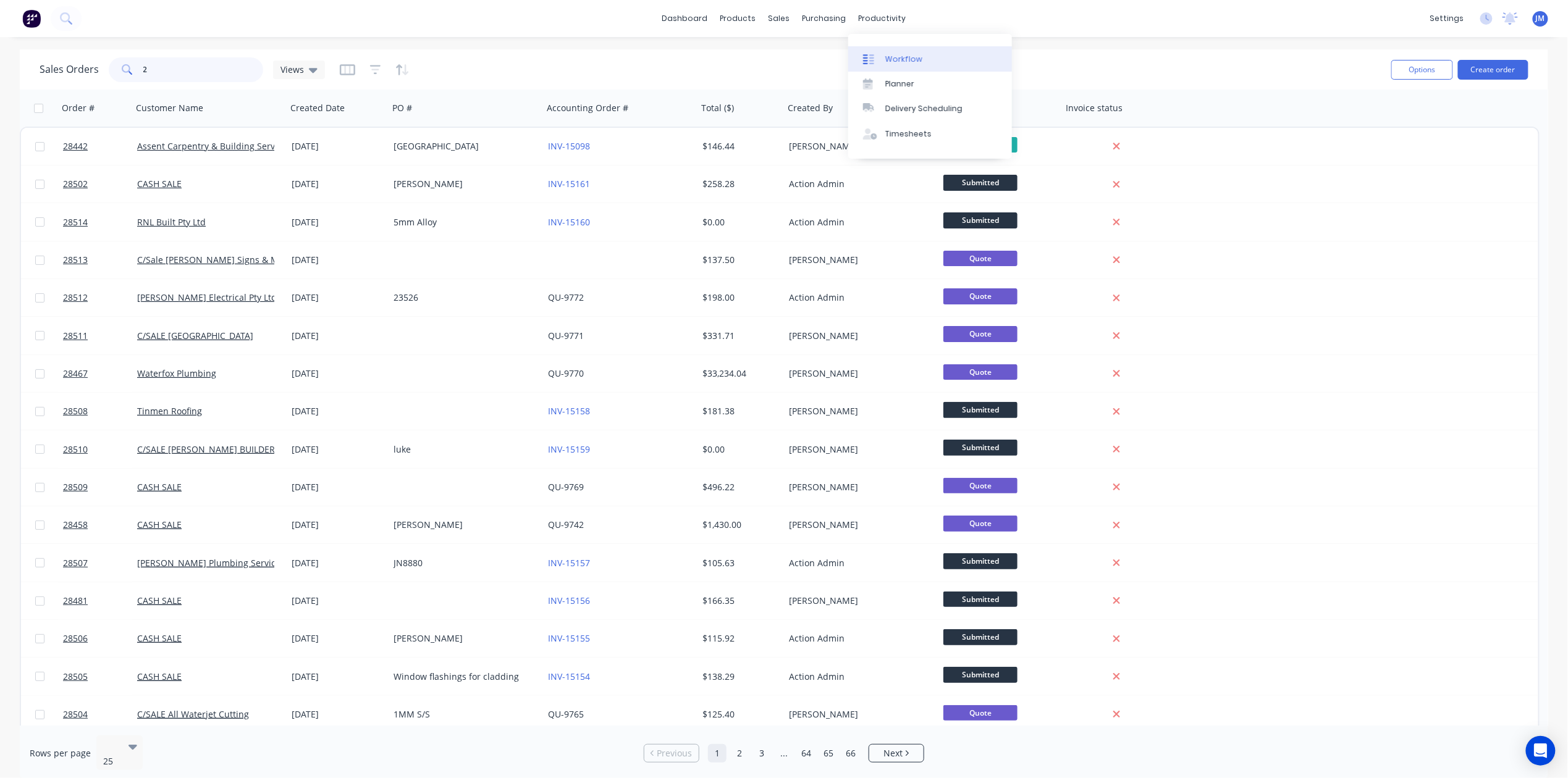
type input "2"
click at [890, 60] on div "Workflow" at bounding box center [904, 59] width 37 height 11
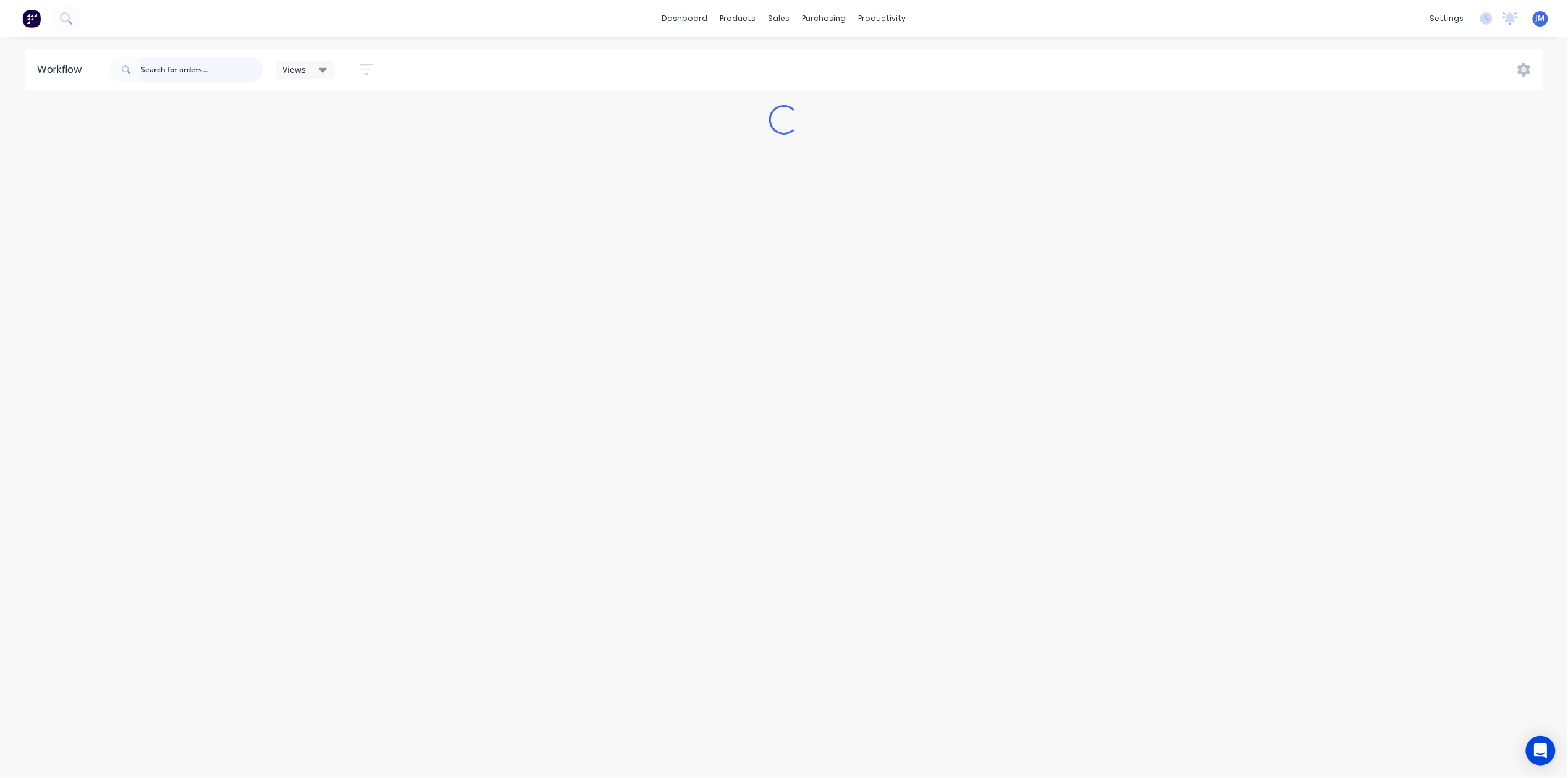
click at [223, 72] on input "text" at bounding box center [202, 70] width 122 height 24
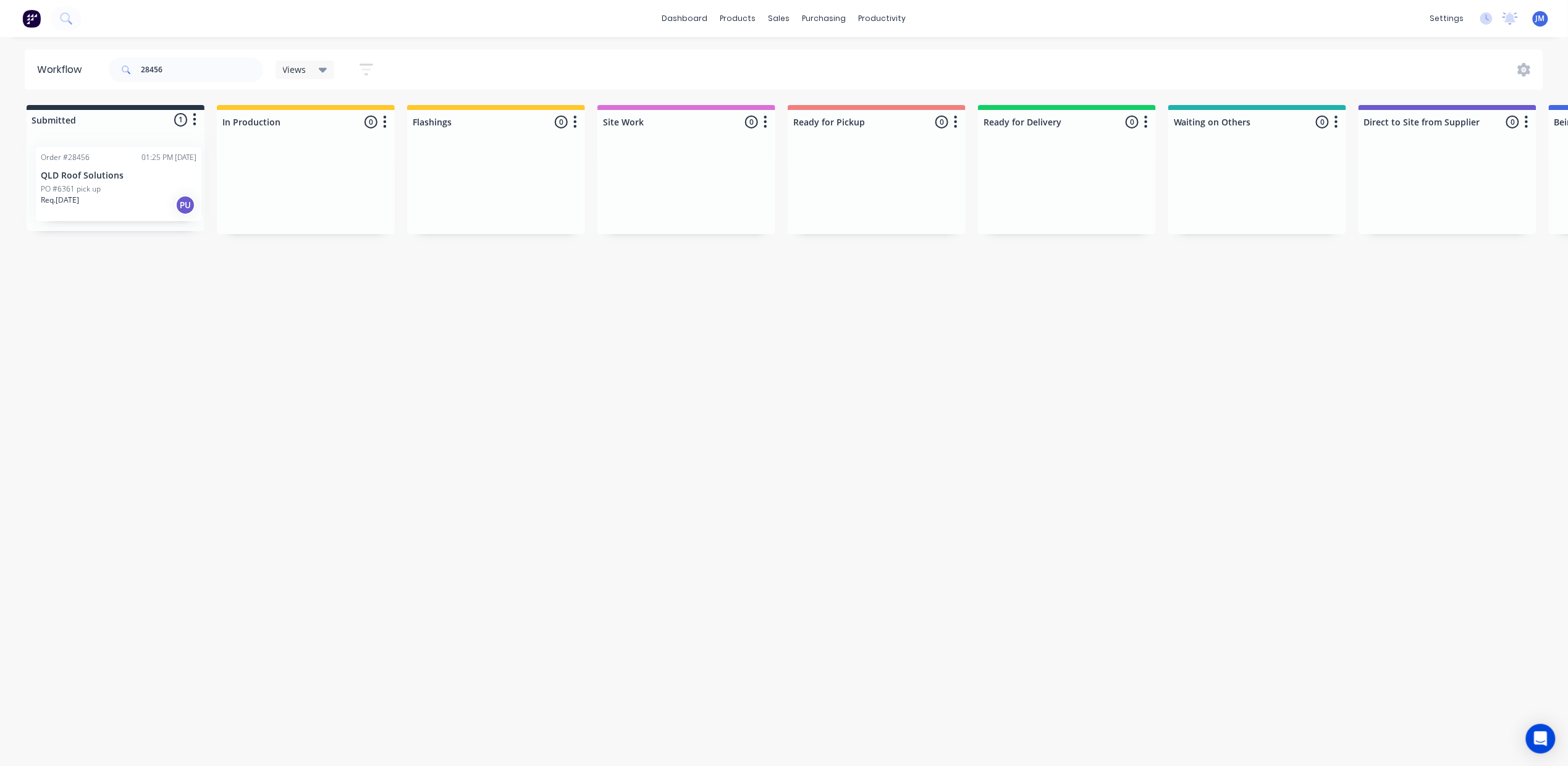
drag, startPoint x: 134, startPoint y: 210, endPoint x: 142, endPoint y: 209, distance: 8.1
click at [142, 209] on div "Order #28456 01:25 PM 09/09/25 QLD Roof Solutions PO #6361 pick up Req. 12/09/2…" at bounding box center [116, 184] width 178 height 94
drag, startPoint x: 126, startPoint y: 185, endPoint x: 869, endPoint y: 178, distance: 743.0
click at [873, 182] on div "Submitted 1 Status colour #273444 hex #273444 Save Cancel Summaries Total order…" at bounding box center [1110, 170] width 2240 height 130
click at [198, 73] on input "28456" at bounding box center [202, 70] width 122 height 24
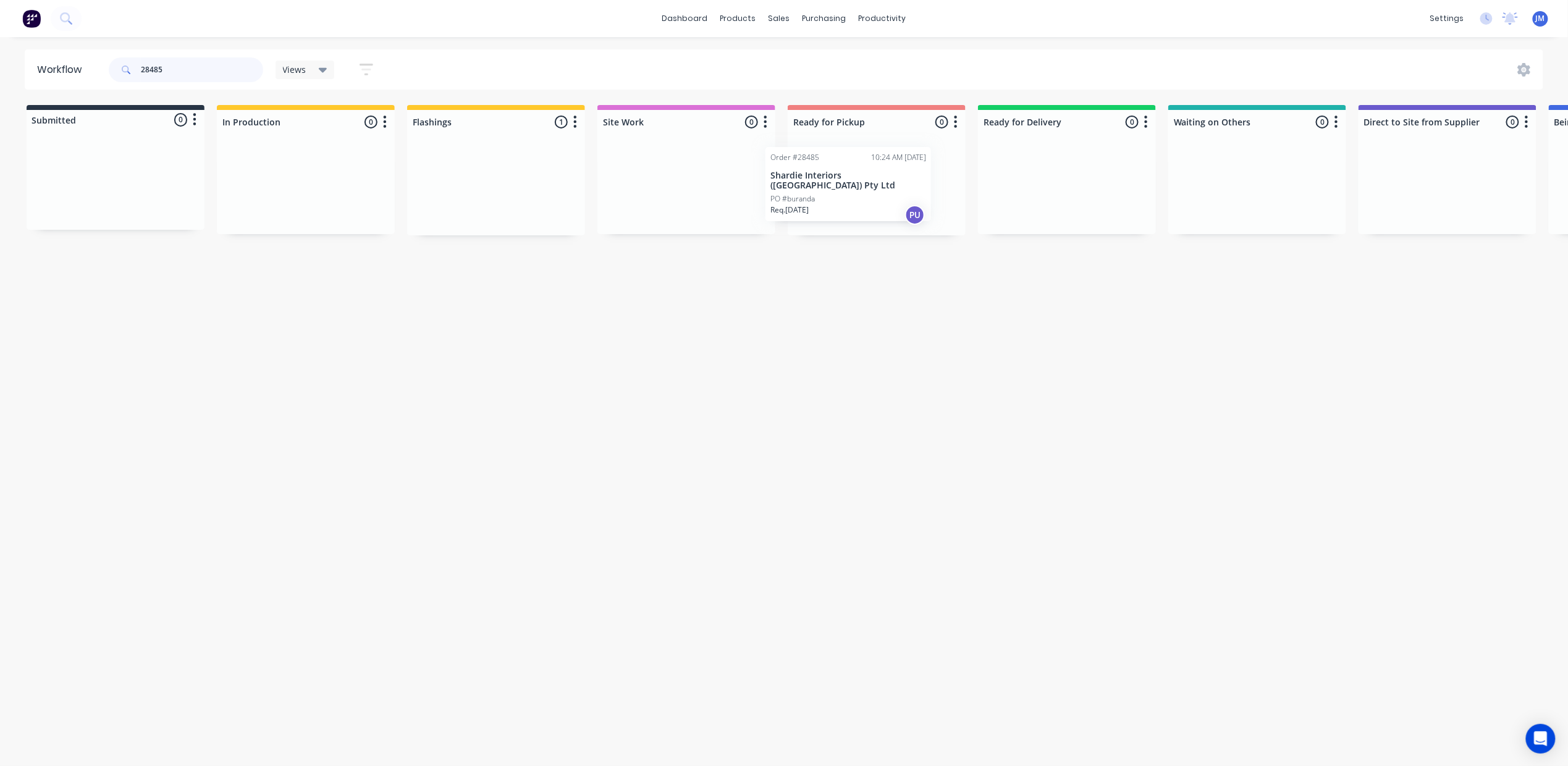
drag, startPoint x: 455, startPoint y: 167, endPoint x: 821, endPoint y: 160, distance: 366.1
click at [821, 161] on div "Submitted 0 Status colour #273444 hex #273444 Save Cancel Summaries Total order…" at bounding box center [1110, 170] width 2240 height 130
click at [913, 300] on div "Mark as Picked Up" at bounding box center [900, 306] width 124 height 25
click at [172, 68] on input "28495" at bounding box center [202, 70] width 122 height 24
type input "2"
